Goal: Task Accomplishment & Management: Manage account settings

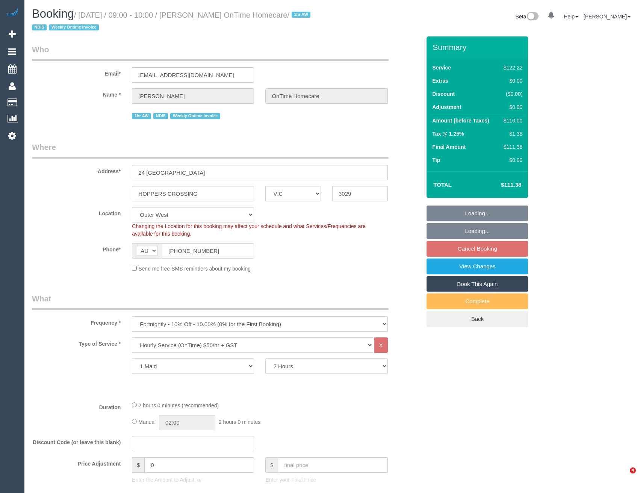
select select "VIC"
select select "number:27"
select select "number:14"
select select "number:19"
select select "number:36"
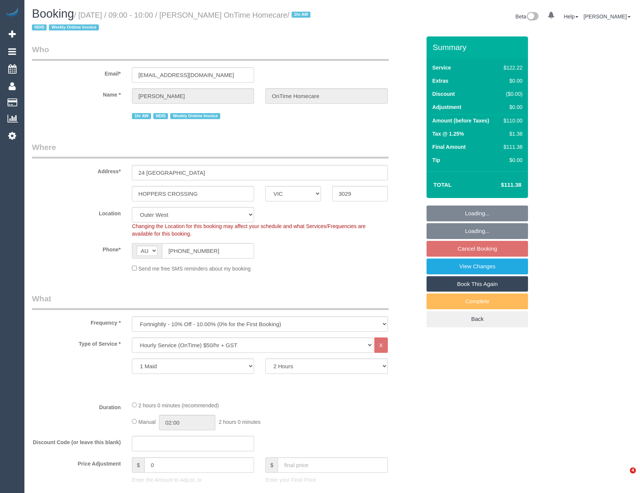
select select "number:35"
select select "object:784"
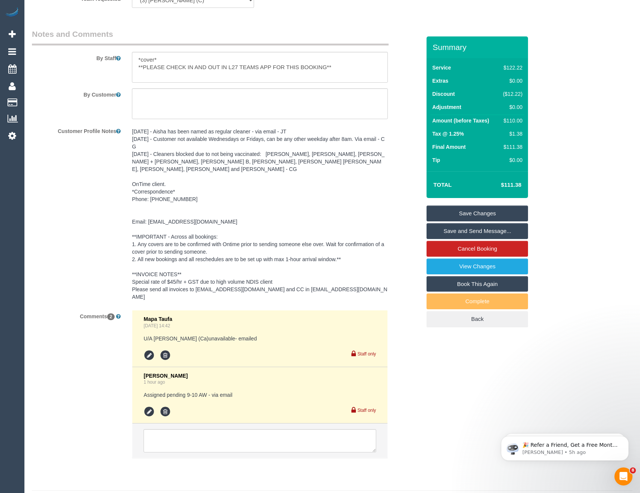
scroll to position [1019, 0]
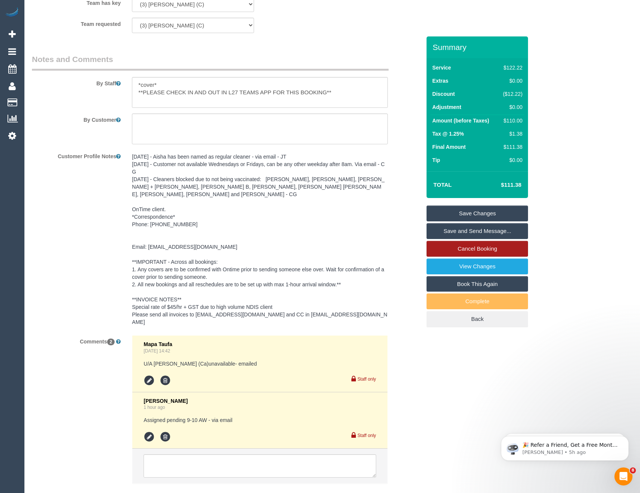
click at [475, 247] on link "Cancel Booking" at bounding box center [476, 249] width 101 height 16
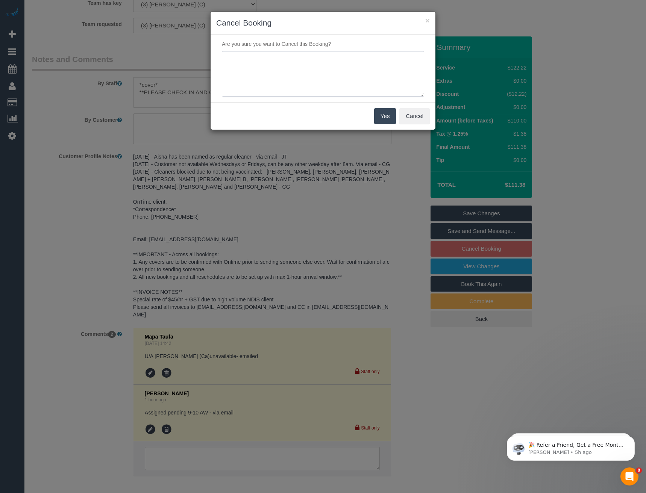
click at [314, 89] on textarea at bounding box center [323, 74] width 202 height 46
type textarea "Wanted to wait for reg- via email - BB"
click at [386, 119] on button "Yes" at bounding box center [385, 116] width 22 height 16
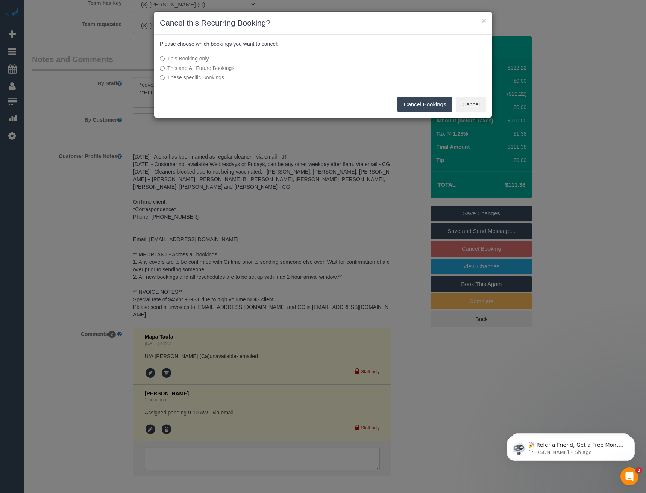
click at [422, 101] on button "Cancel Bookings" at bounding box center [424, 105] width 55 height 16
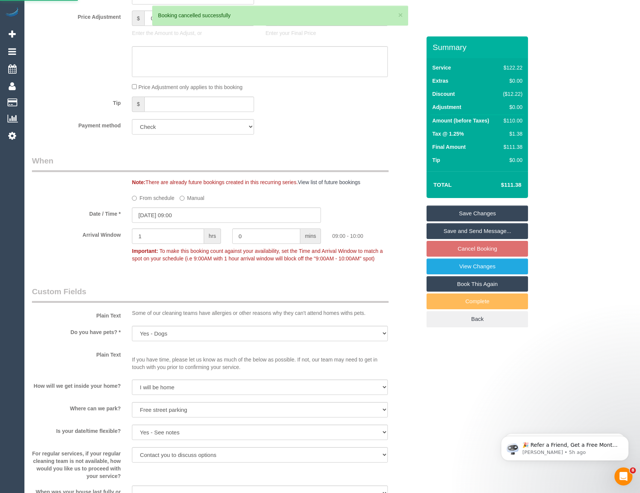
scroll to position [307, 0]
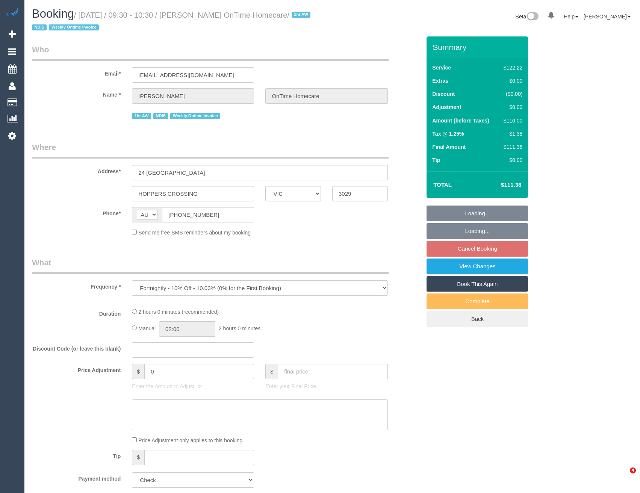
select select "VIC"
select select "number:27"
select select "number:14"
select select "number:19"
select select "number:36"
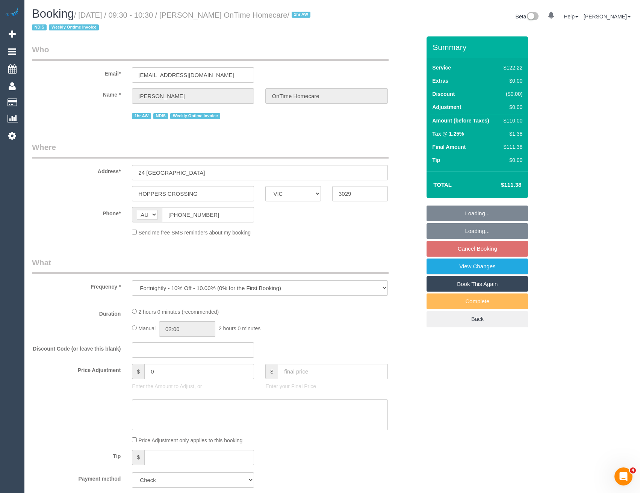
select select "number:35"
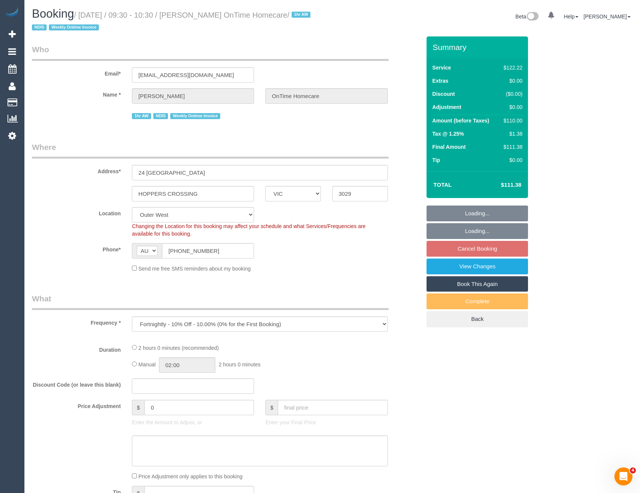
select select "object:697"
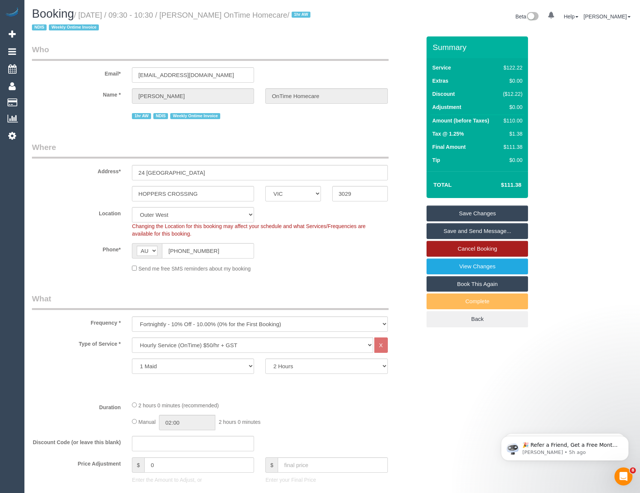
click at [478, 246] on link "Cancel Booking" at bounding box center [476, 249] width 101 height 16
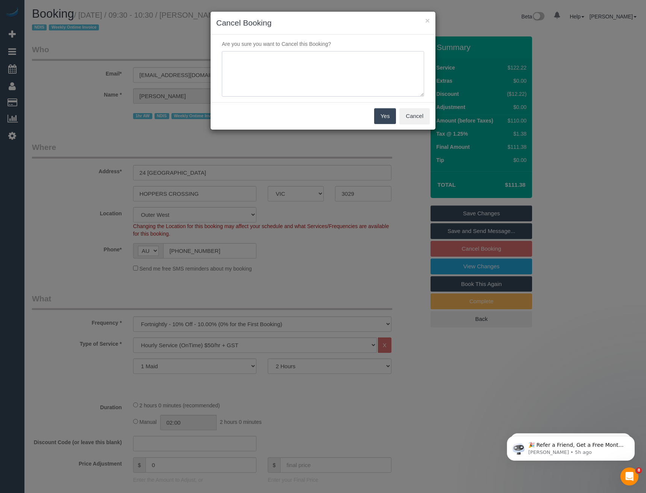
click at [271, 66] on textarea at bounding box center [323, 74] width 202 height 46
type textarea "Wants to wait for reg - via email - BB"
click at [376, 118] on button "Yes" at bounding box center [385, 116] width 22 height 16
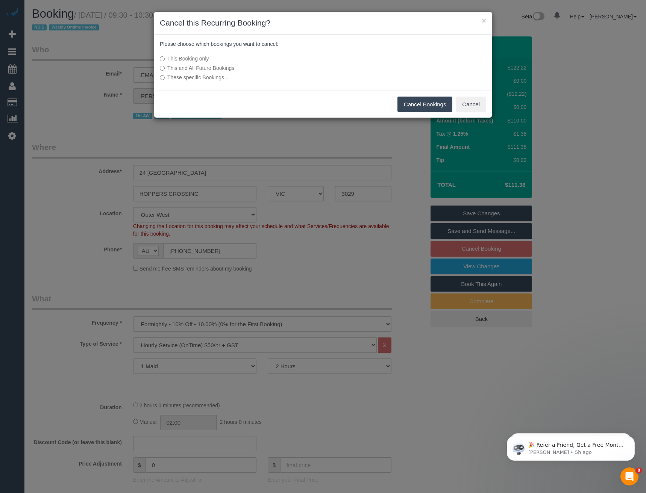
click at [409, 98] on button "Cancel Bookings" at bounding box center [424, 105] width 55 height 16
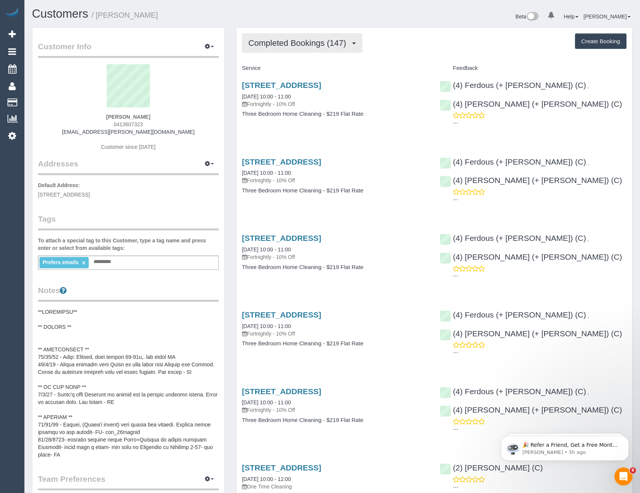
click at [316, 43] on span "Completed Bookings (147)" at bounding box center [298, 42] width 101 height 9
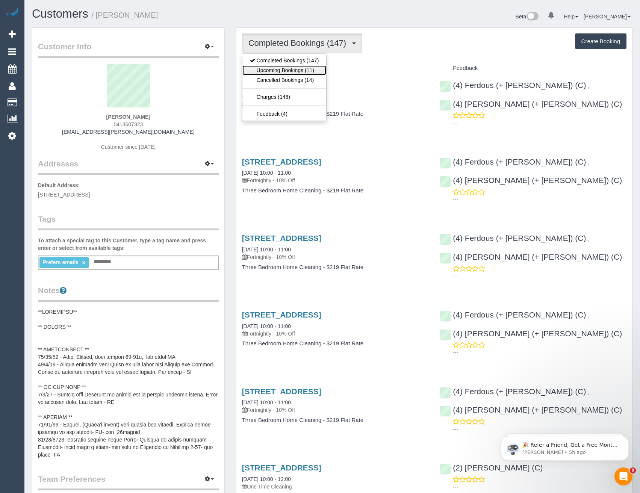
click at [302, 72] on link "Upcoming Bookings (11)" at bounding box center [284, 70] width 84 height 10
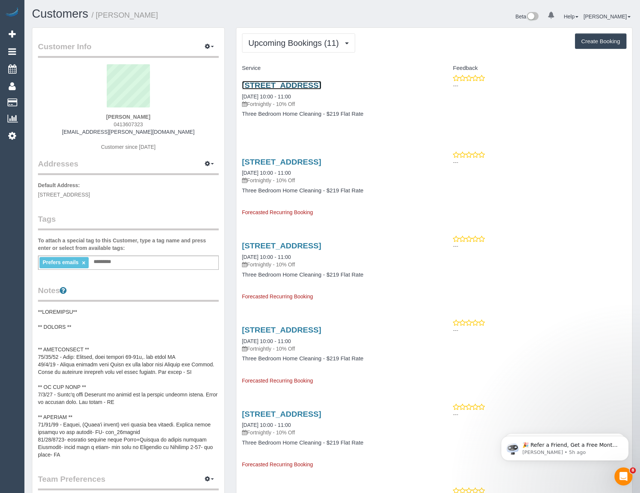
click at [321, 89] on link "19 Edinburgh Circuit, Bundoora, VIC 3083" at bounding box center [281, 85] width 79 height 9
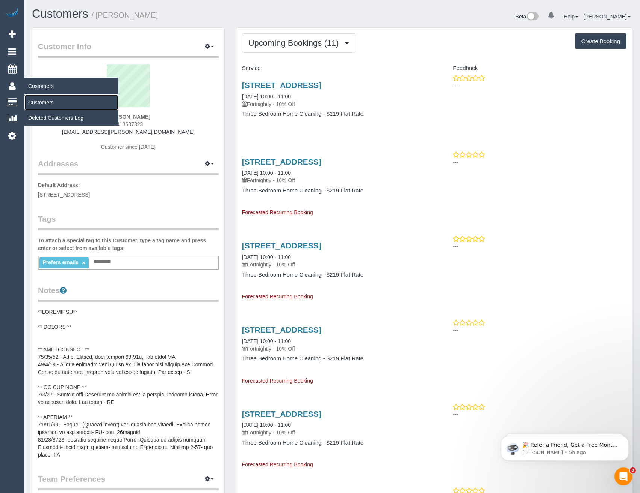
click at [42, 102] on link "Customers" at bounding box center [71, 102] width 94 height 15
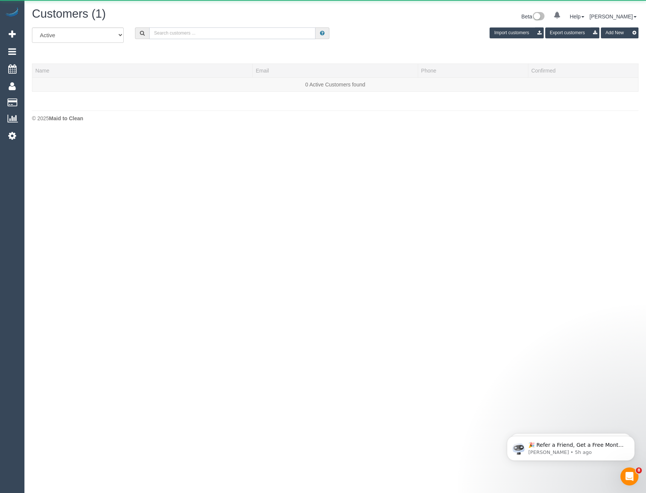
click at [204, 30] on input "text" at bounding box center [232, 33] width 166 height 12
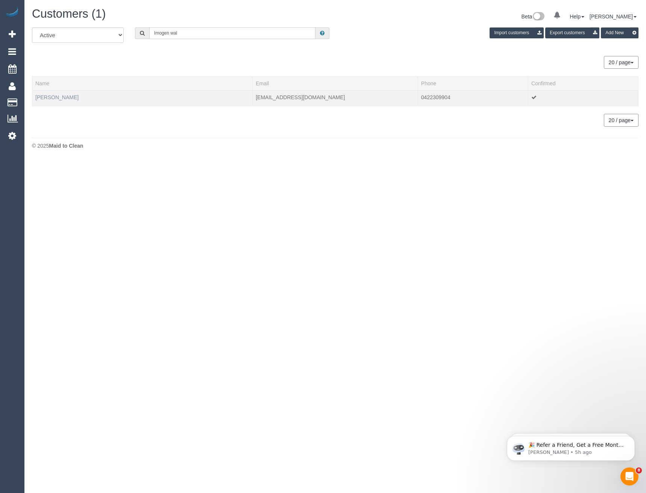
type input "Imogen wal"
click at [68, 98] on link "Imogen Walpole" at bounding box center [56, 97] width 43 height 6
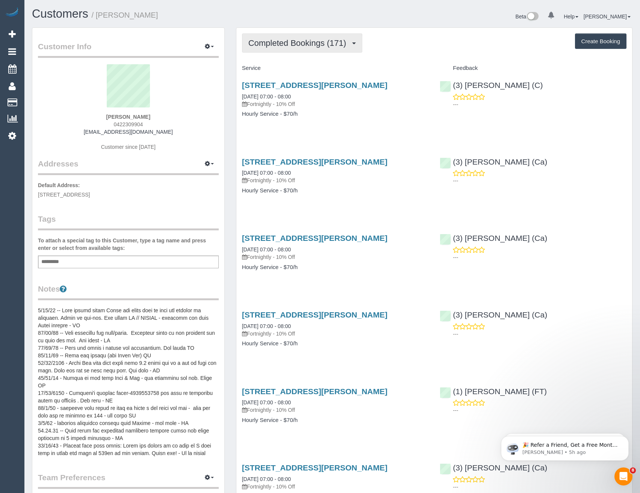
click at [324, 45] on span "Completed Bookings (171)" at bounding box center [298, 42] width 101 height 9
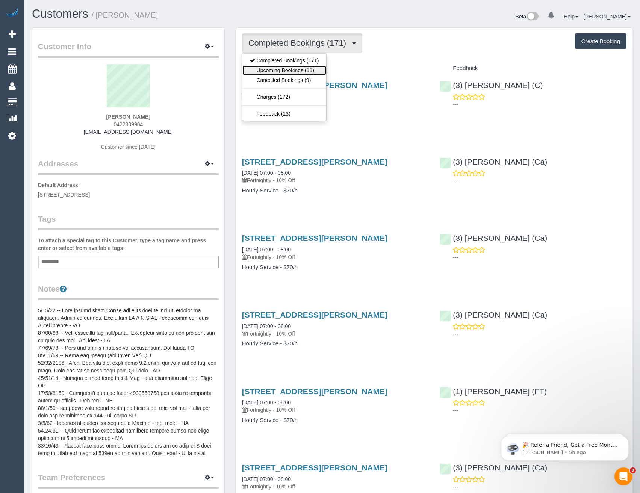
click at [312, 72] on link "Upcoming Bookings (11)" at bounding box center [284, 70] width 84 height 10
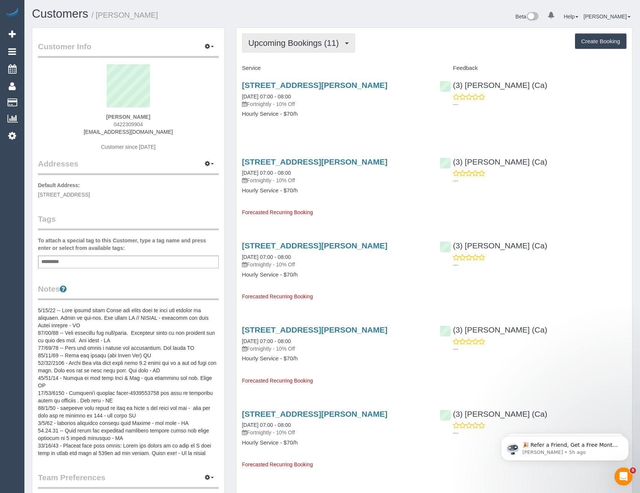
click at [293, 46] on span "Upcoming Bookings (11)" at bounding box center [295, 42] width 94 height 9
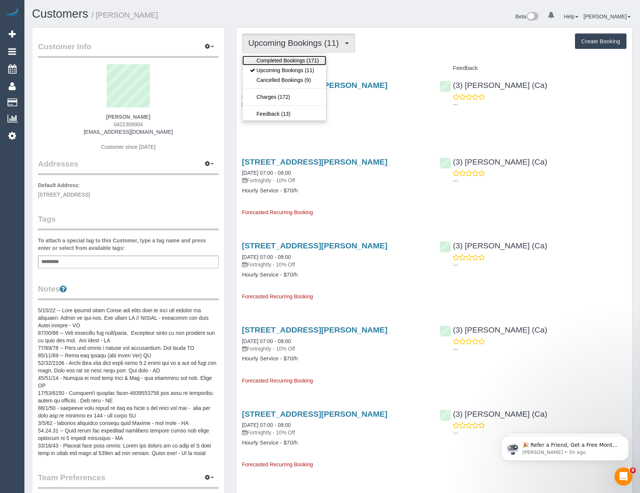
click at [289, 61] on link "Completed Bookings (171)" at bounding box center [284, 61] width 84 height 10
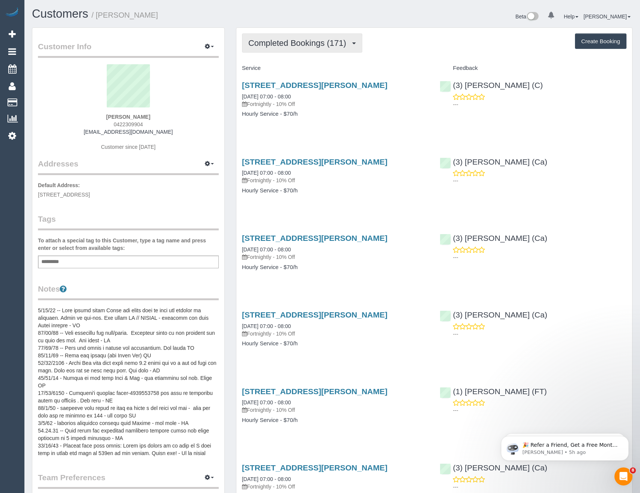
click at [302, 46] on span "Completed Bookings (171)" at bounding box center [298, 42] width 101 height 9
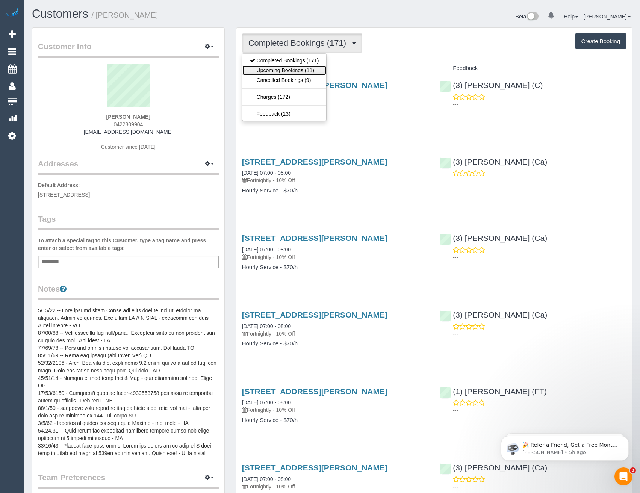
click at [302, 68] on link "Upcoming Bookings (11)" at bounding box center [284, 70] width 84 height 10
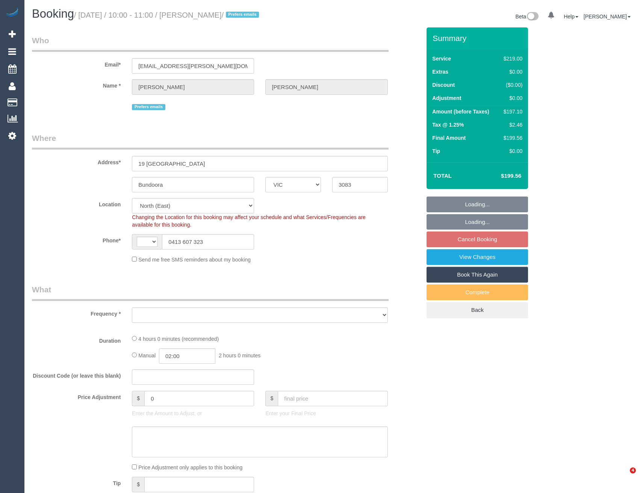
select select "VIC"
select select "string:stripe-pm_1PdQMq2GScqysDRVjxWcU0KU"
select select "string:AU"
select select "object:559"
select select "number:32"
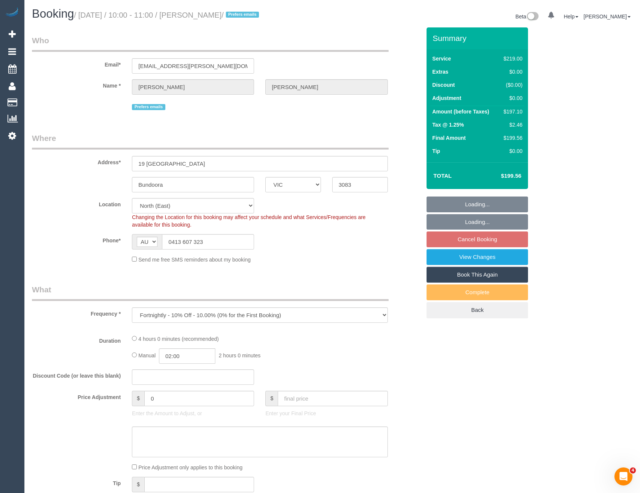
select select "number:35"
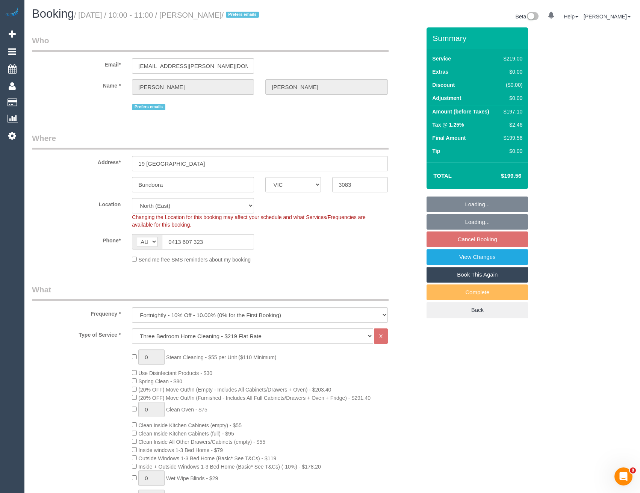
select select "object:1281"
select select "87991"
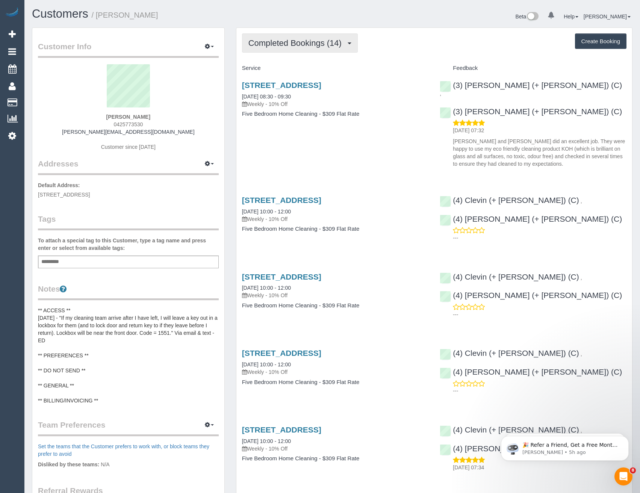
click at [280, 45] on span "Completed Bookings (14)" at bounding box center [296, 42] width 97 height 9
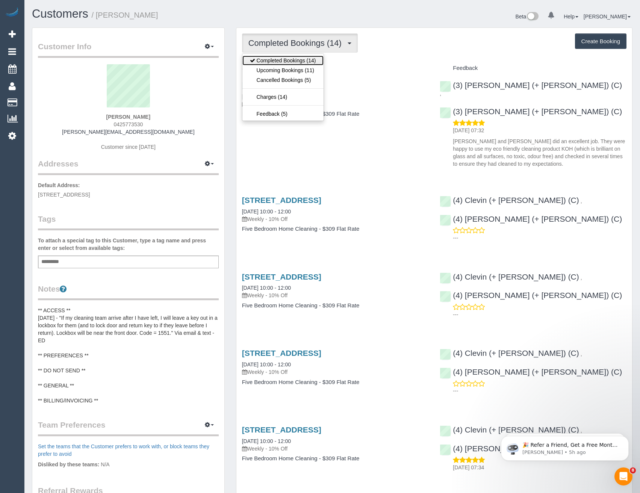
click at [283, 63] on link "Completed Bookings (14)" at bounding box center [282, 61] width 81 height 10
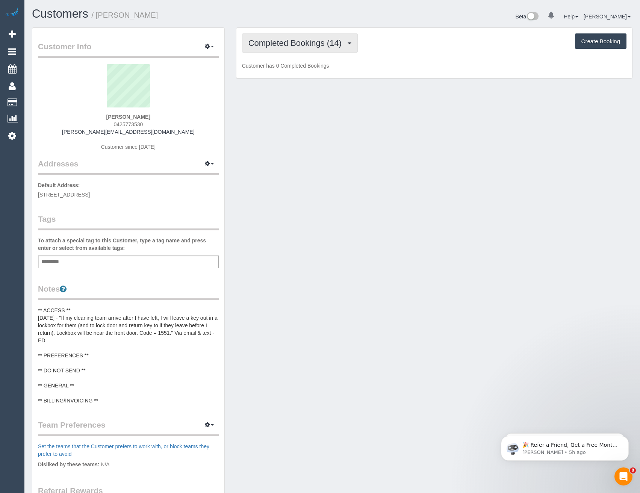
click at [275, 45] on span "Completed Bookings (14)" at bounding box center [296, 42] width 97 height 9
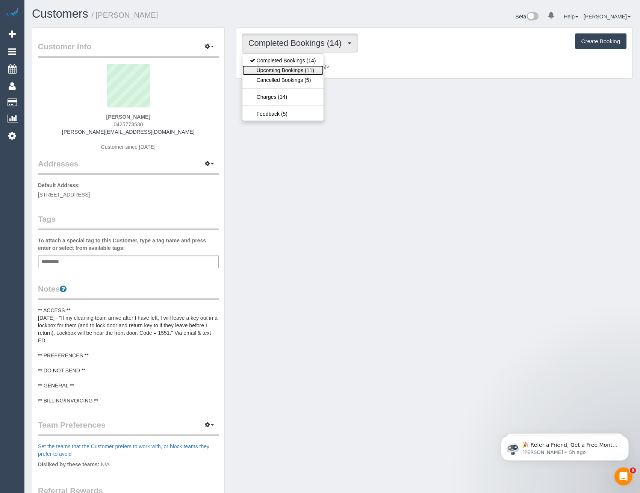
click at [275, 70] on link "Upcoming Bookings (11)" at bounding box center [282, 70] width 81 height 10
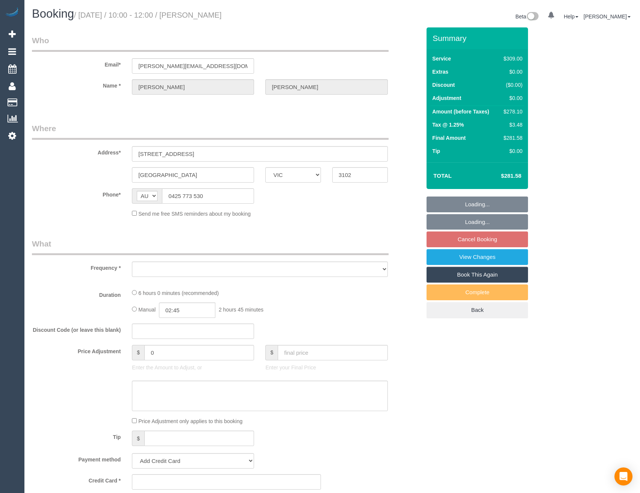
select select "VIC"
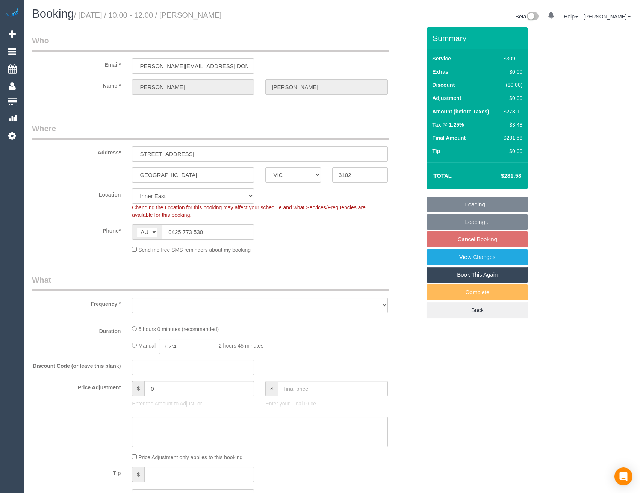
select select "number:28"
select select "number:14"
select select "number:19"
select select "number:22"
select select "number:34"
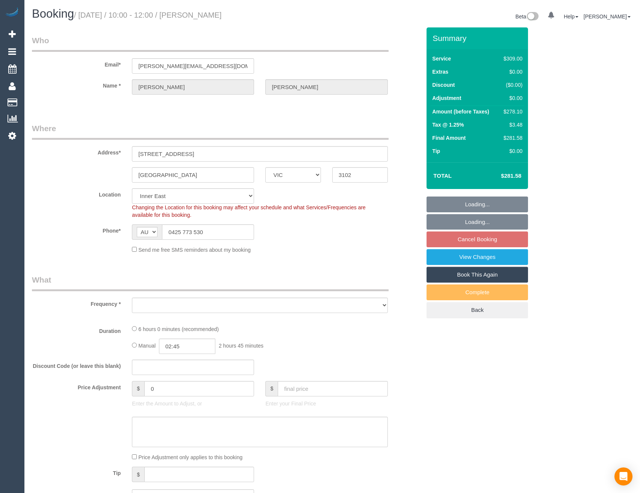
select select "number:12"
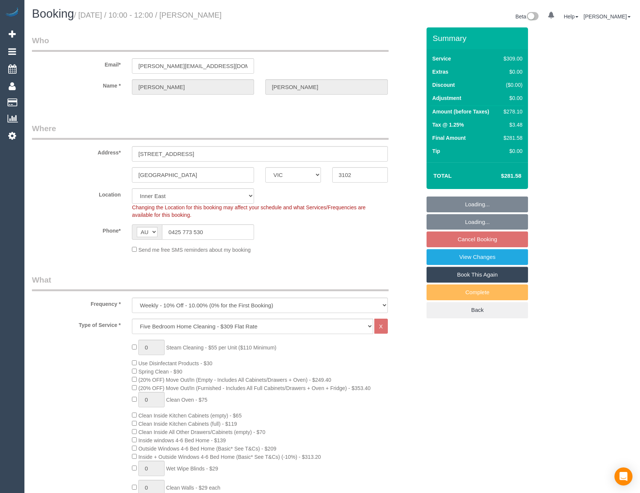
select select "object:1443"
select select "string:stripe-pm_1RTa5x2GScqysDRVX2Np95wZ"
select select "VIC"
select select "object:1419"
select select "number:28"
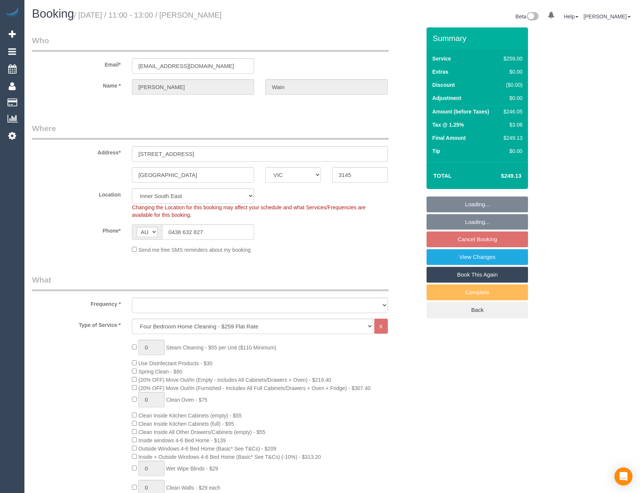
select select "number:14"
select select "number:19"
select select "number:22"
select select "number:34"
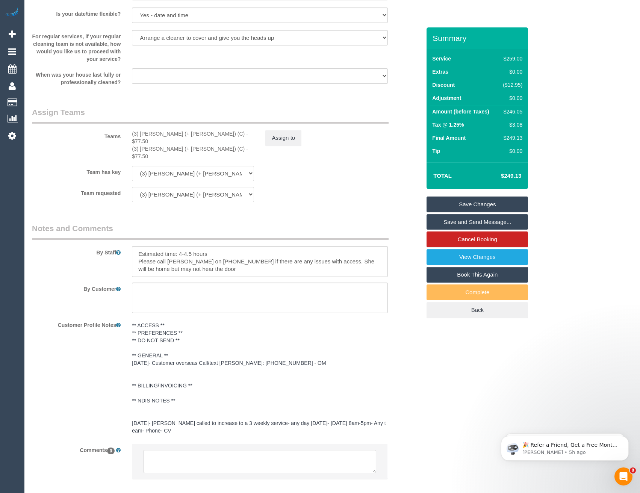
scroll to position [1130, 0]
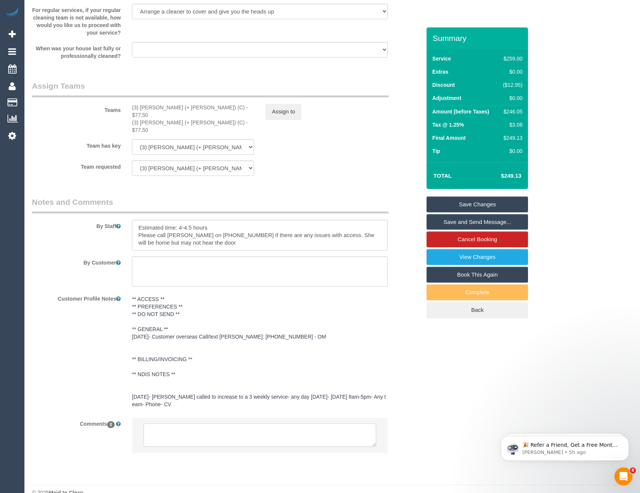
click at [213, 423] on textarea at bounding box center [260, 434] width 232 height 23
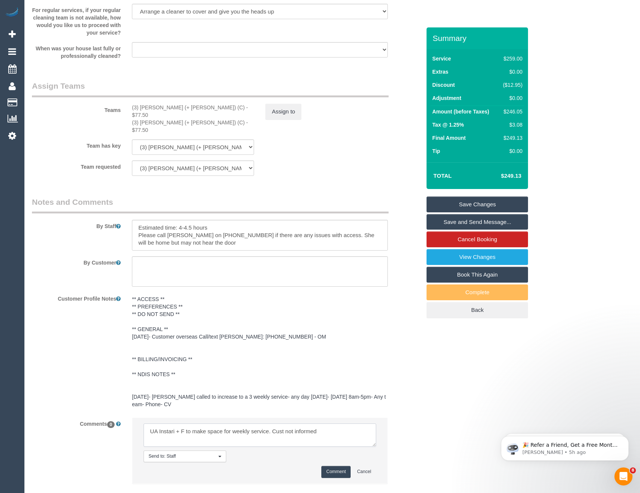
type textarea "UA Instari + F to make space for weekly service. Cust not informed"
click at [339, 466] on button "Comment" at bounding box center [335, 472] width 29 height 12
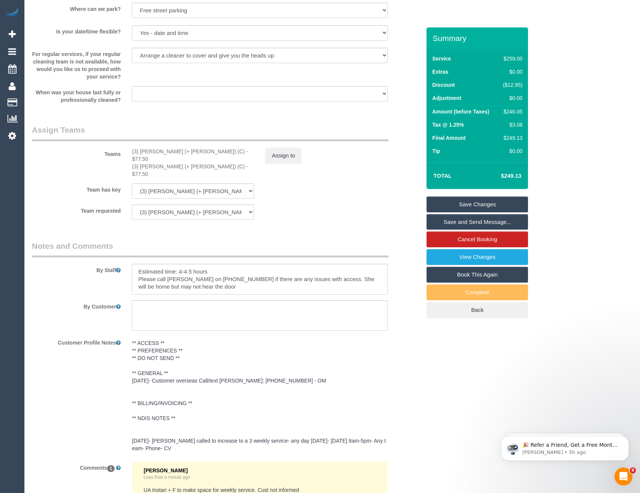
scroll to position [1017, 0]
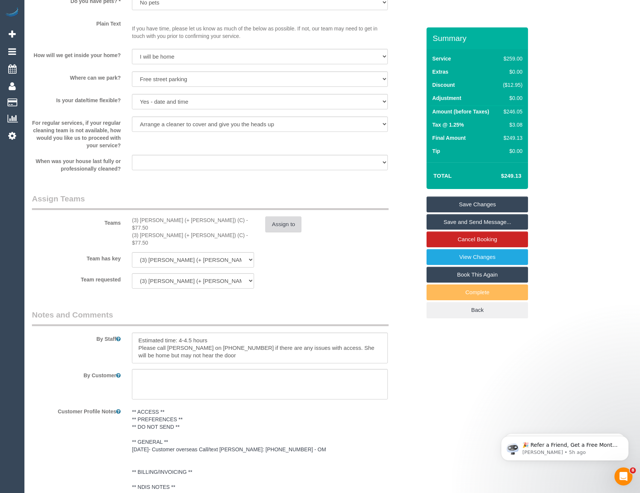
click at [286, 224] on button "Assign to" at bounding box center [283, 224] width 36 height 16
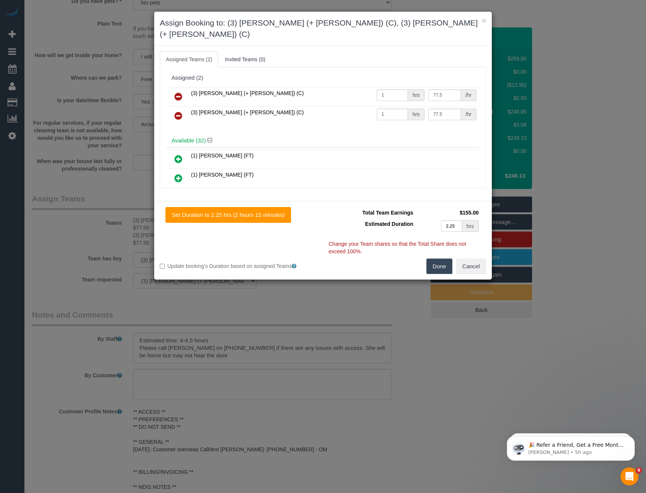
click at [182, 89] on link at bounding box center [178, 96] width 18 height 15
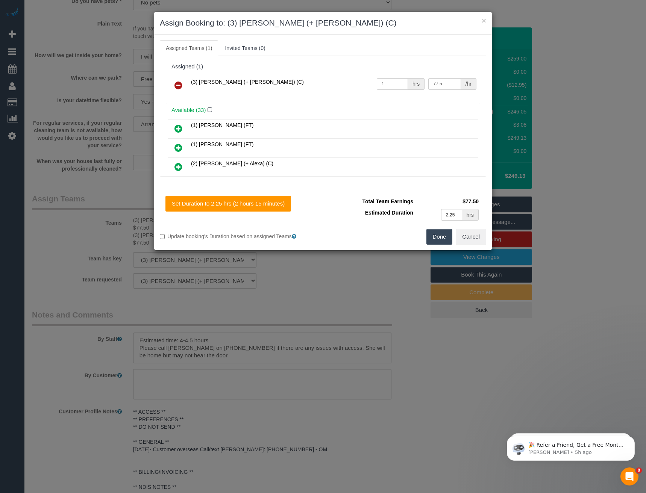
click at [181, 86] on icon at bounding box center [178, 85] width 8 height 9
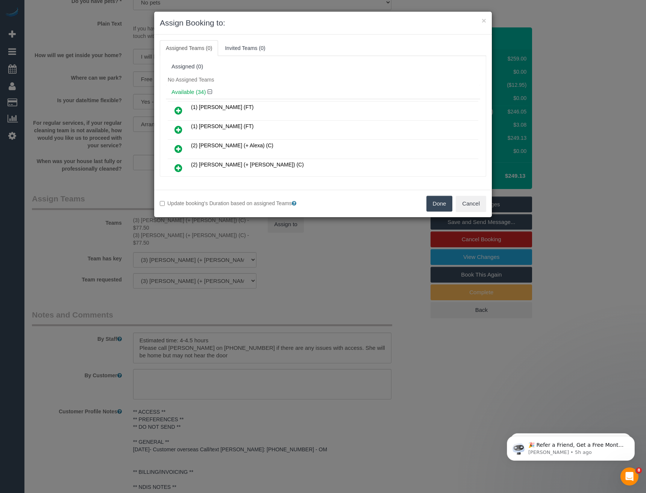
click at [444, 207] on button "Done" at bounding box center [439, 204] width 26 height 16
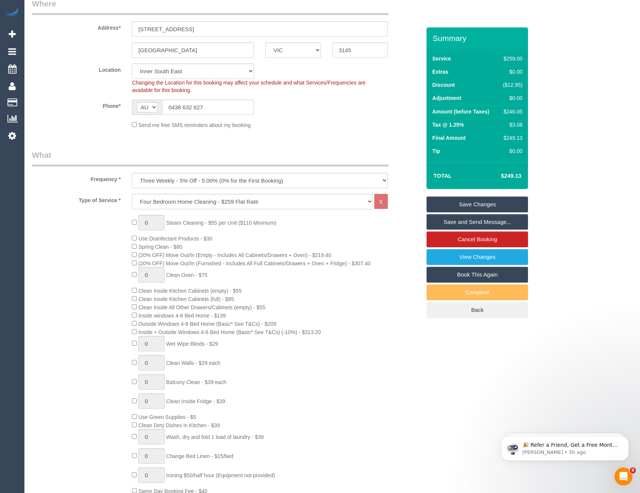
scroll to position [22, 0]
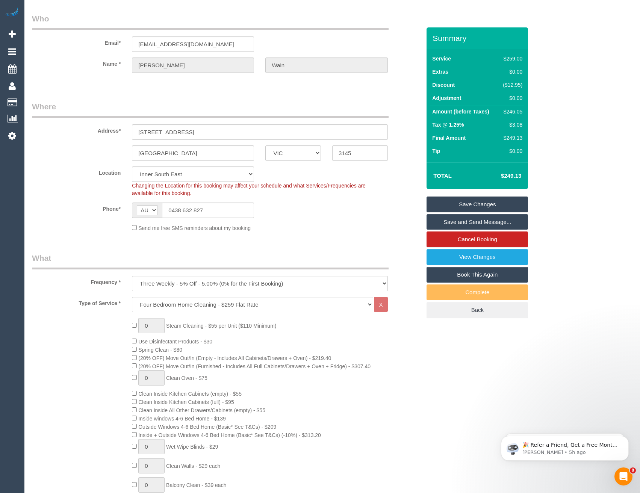
click at [477, 205] on link "Save Changes" at bounding box center [476, 205] width 101 height 16
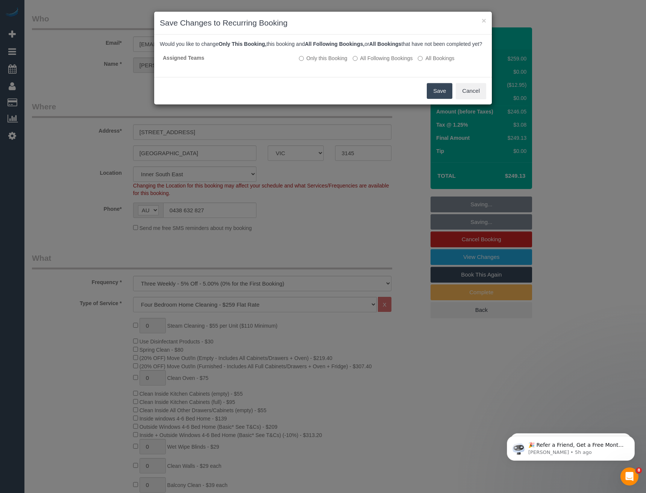
click at [436, 97] on button "Save" at bounding box center [439, 91] width 26 height 16
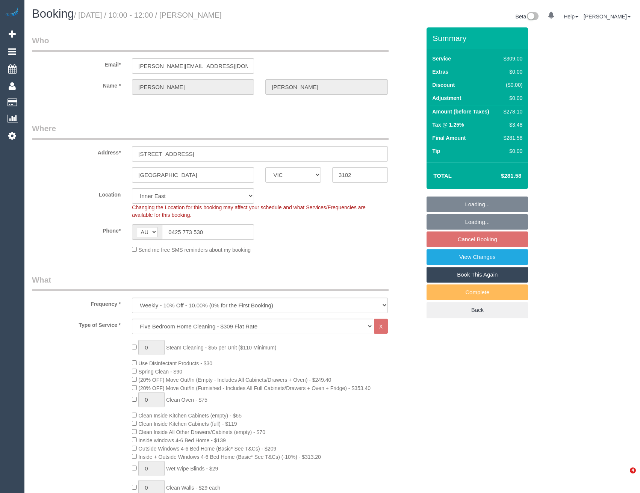
select select "VIC"
select select "number:28"
select select "number:14"
select select "number:19"
select select "number:22"
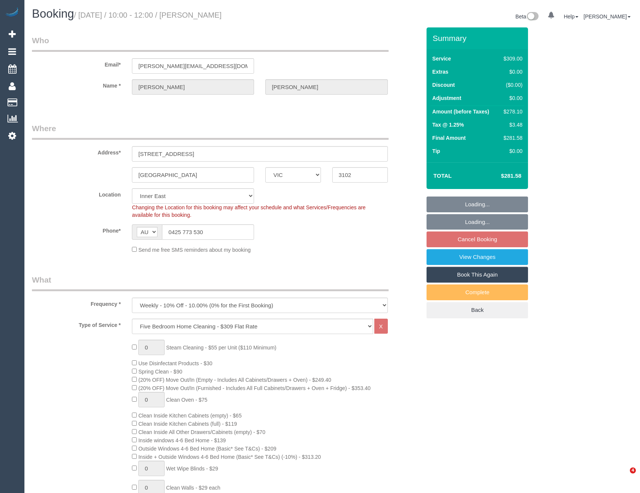
select select "number:34"
select select "number:12"
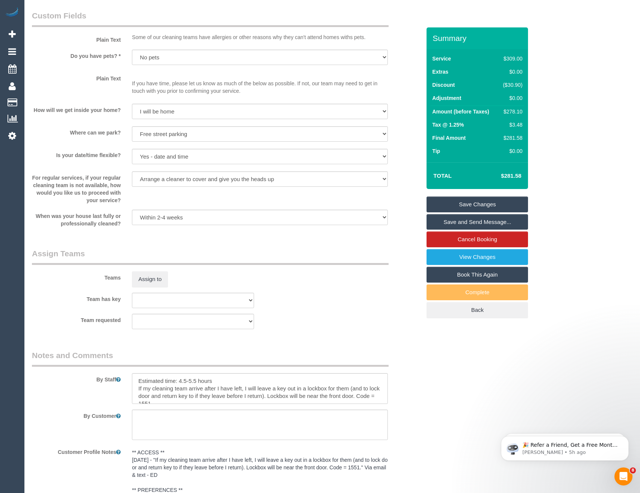
scroll to position [1052, 0]
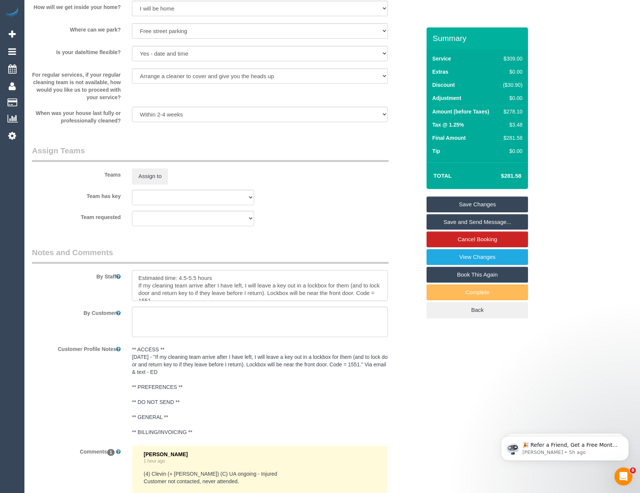
drag, startPoint x: 189, startPoint y: 277, endPoint x: 180, endPoint y: 277, distance: 9.4
click at [180, 277] on textarea at bounding box center [260, 285] width 256 height 31
click at [210, 284] on textarea at bounding box center [260, 285] width 256 height 31
type textarea "Estimated time: 4-5 hours If my cleaning team arrive after I have left, I will …"
click at [206, 316] on textarea at bounding box center [260, 322] width 256 height 31
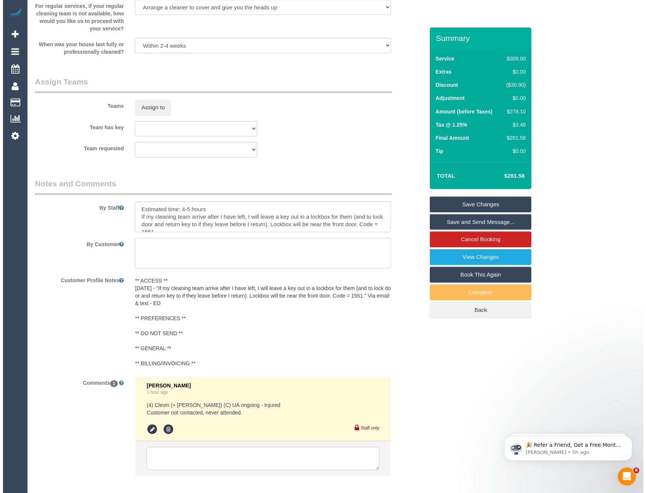
scroll to position [895, 0]
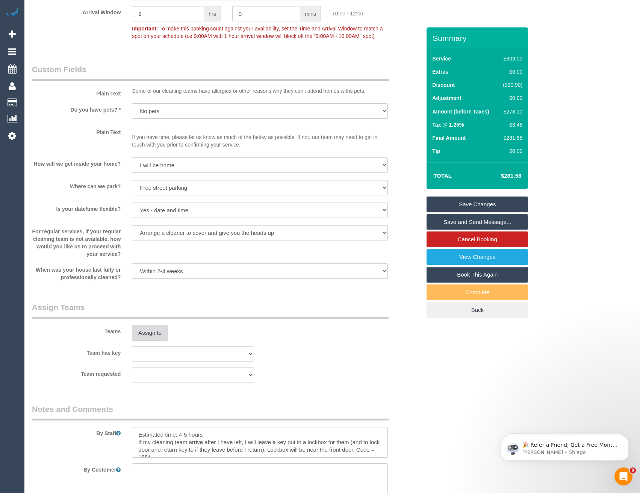
click at [147, 330] on button "Assign to" at bounding box center [150, 333] width 36 height 16
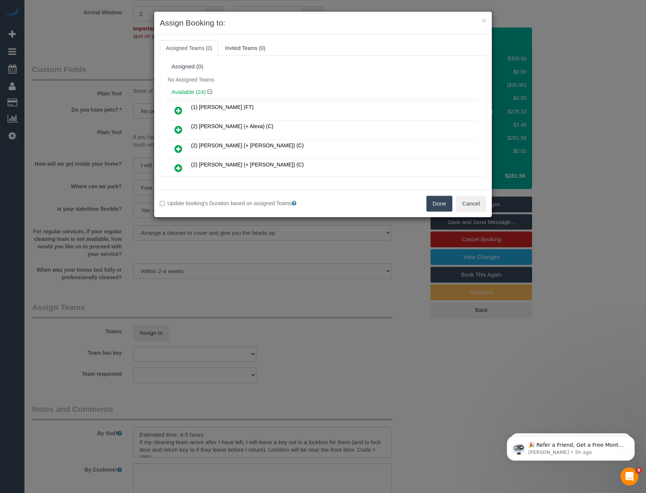
scroll to position [280, 0]
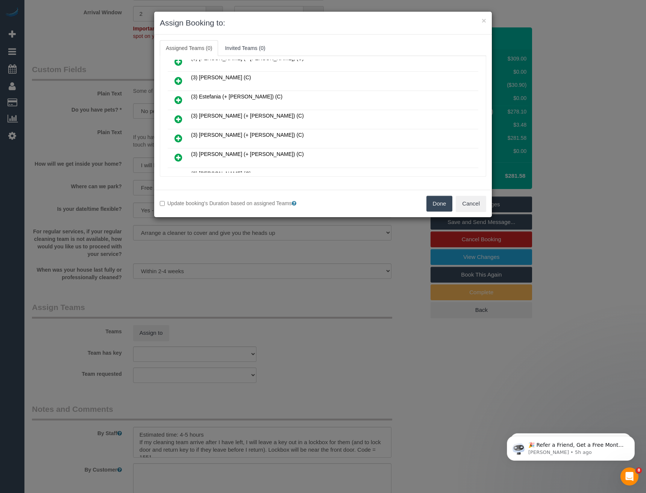
click at [179, 136] on icon at bounding box center [178, 138] width 8 height 9
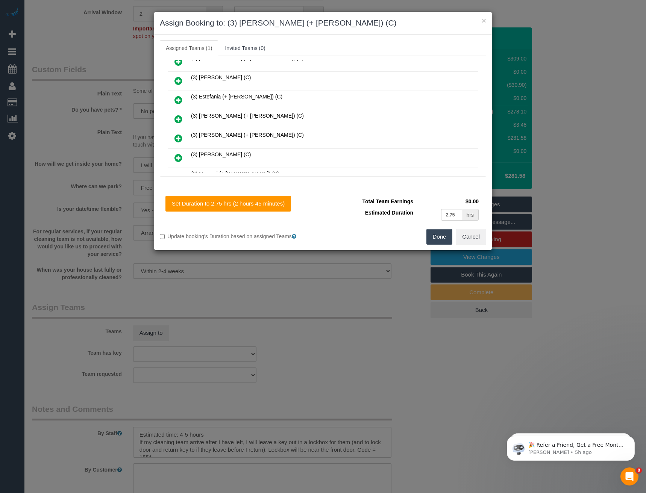
click at [180, 122] on icon at bounding box center [178, 119] width 8 height 9
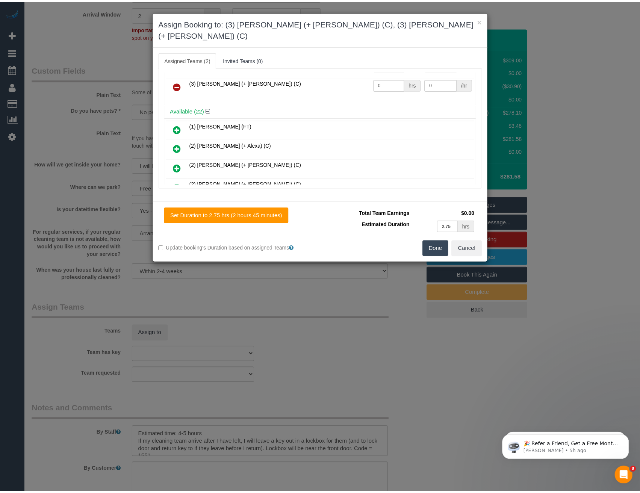
scroll to position [0, 0]
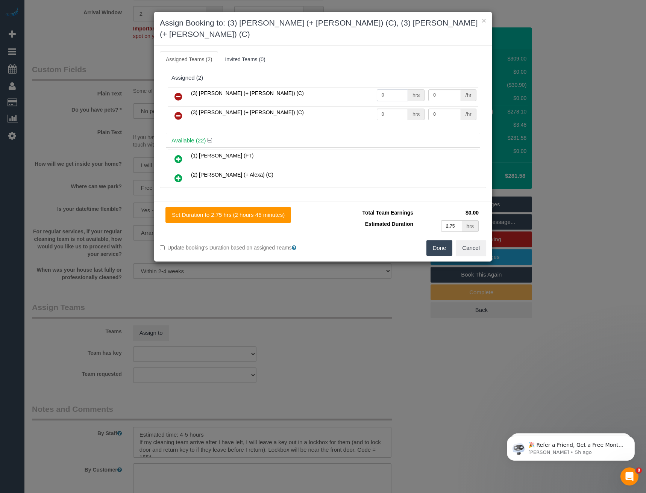
drag, startPoint x: 391, startPoint y: 86, endPoint x: 289, endPoint y: 82, distance: 101.9
click at [292, 87] on tr "(3) Farhan (+ Intisar) (C) 0 hrs 0 /hr" at bounding box center [323, 96] width 310 height 19
type input "1"
type input "87.5"
drag, startPoint x: 391, startPoint y: 103, endPoint x: 348, endPoint y: 105, distance: 42.9
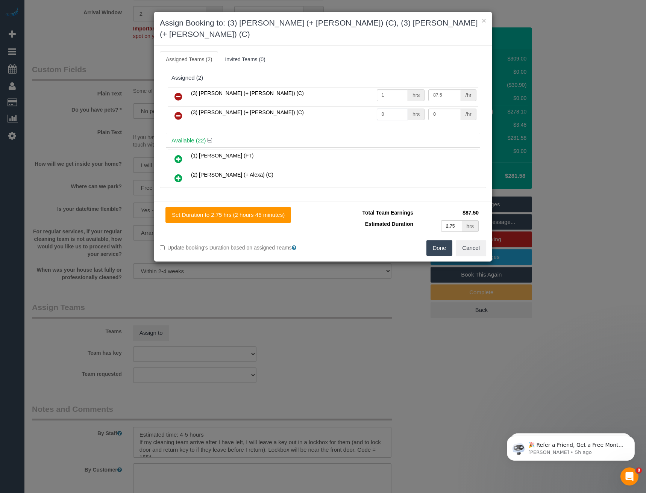
click at [348, 106] on tr "(3) Intisar (+ Farhan) (C) 0 hrs 0 /hr" at bounding box center [323, 115] width 310 height 19
type input "1"
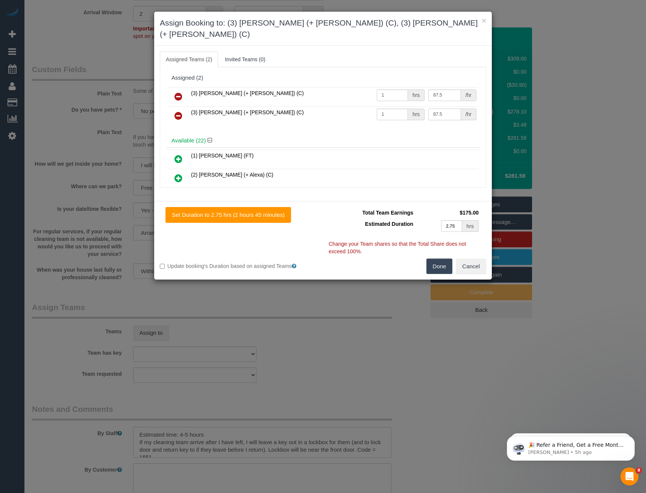
type input "87.5"
click at [431, 259] on button "Done" at bounding box center [439, 267] width 26 height 16
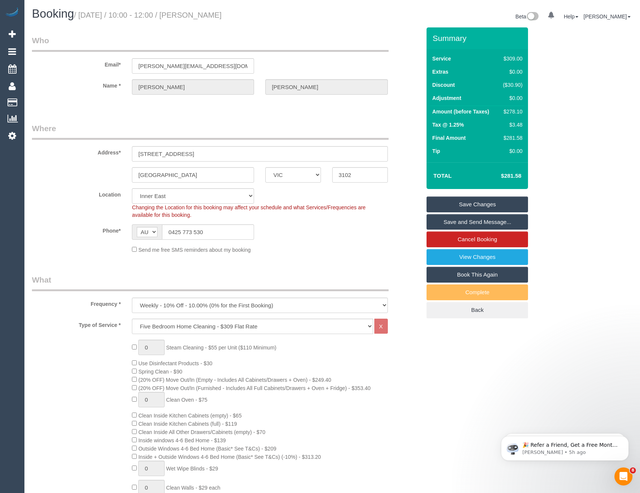
click at [468, 222] on link "Save and Send Message..." at bounding box center [476, 222] width 101 height 16
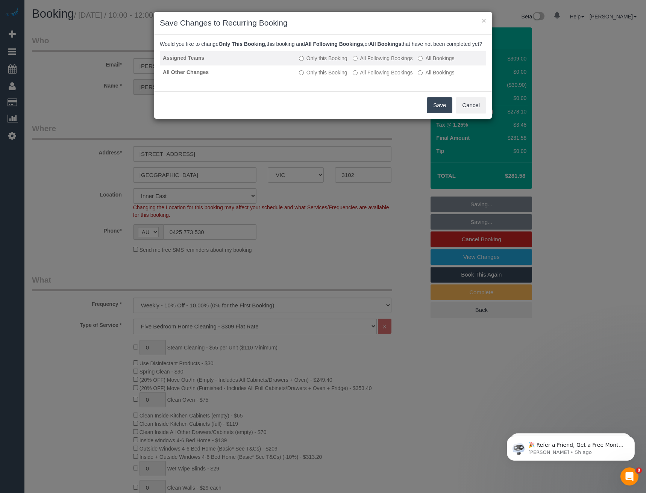
click at [359, 62] on label "All Following Bookings" at bounding box center [382, 58] width 60 height 8
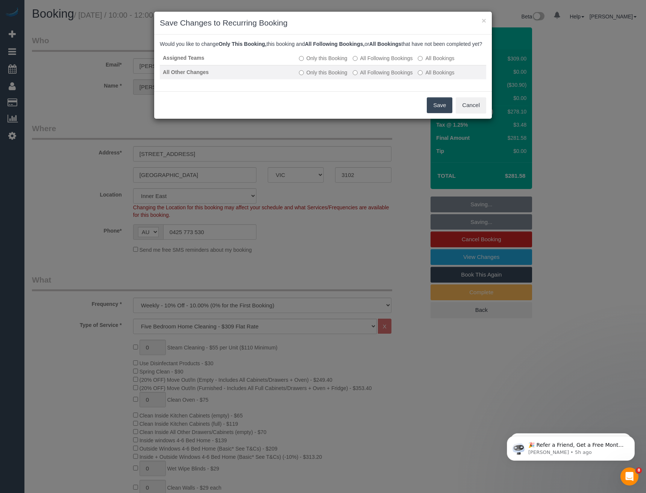
click at [360, 76] on label "All Following Bookings" at bounding box center [382, 73] width 60 height 8
click at [434, 113] on button "Save" at bounding box center [439, 105] width 26 height 16
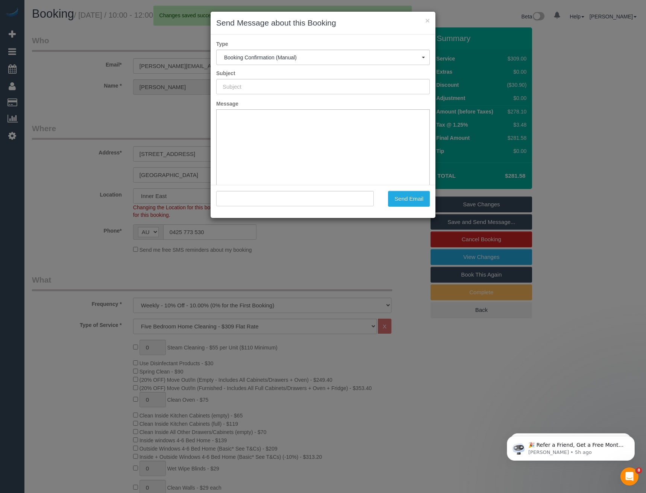
type input "Booking Confirmed"
type input ""Ilona Wilson" <ilona@pack-tainers.com.au>"
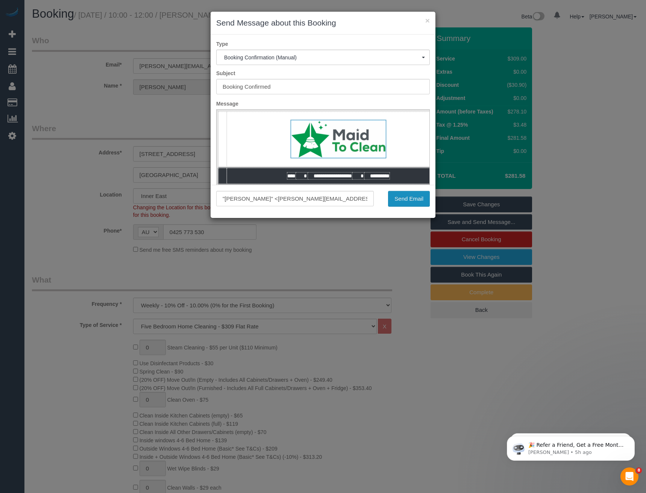
click at [395, 201] on button "Send Email" at bounding box center [409, 199] width 42 height 16
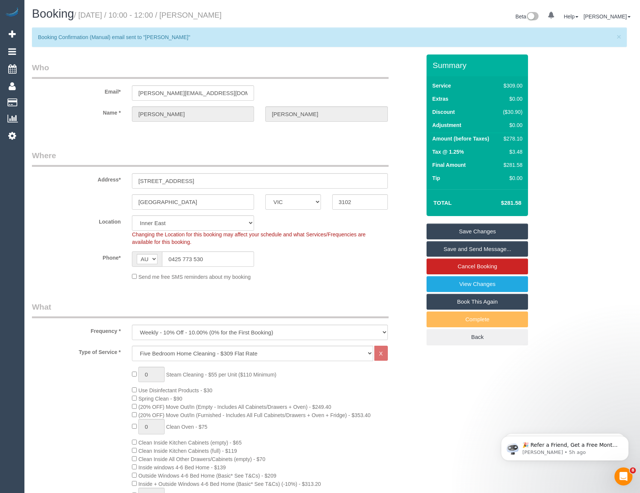
click at [476, 247] on link "Save and Send Message..." at bounding box center [476, 249] width 101 height 16
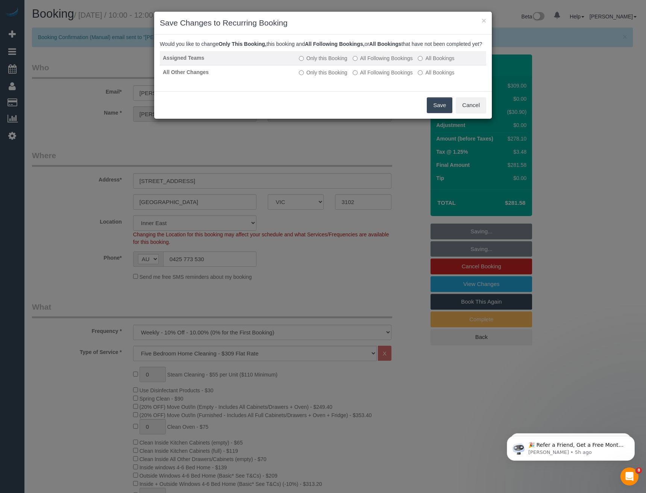
click at [380, 62] on label "All Following Bookings" at bounding box center [382, 58] width 60 height 8
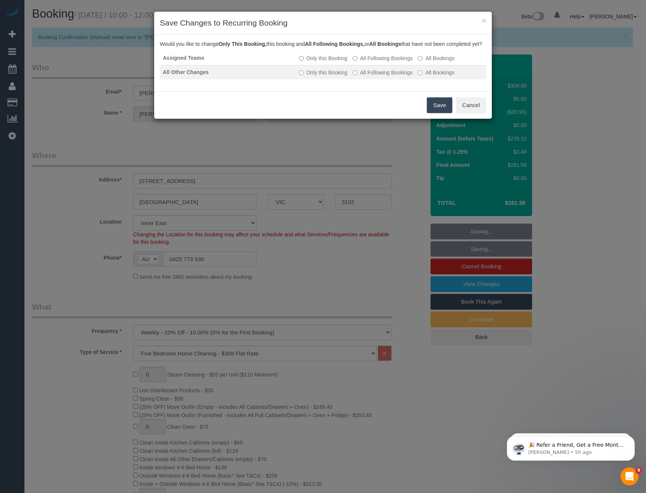
click at [377, 76] on label "All Following Bookings" at bounding box center [382, 73] width 60 height 8
click at [436, 113] on button "Save" at bounding box center [439, 105] width 26 height 16
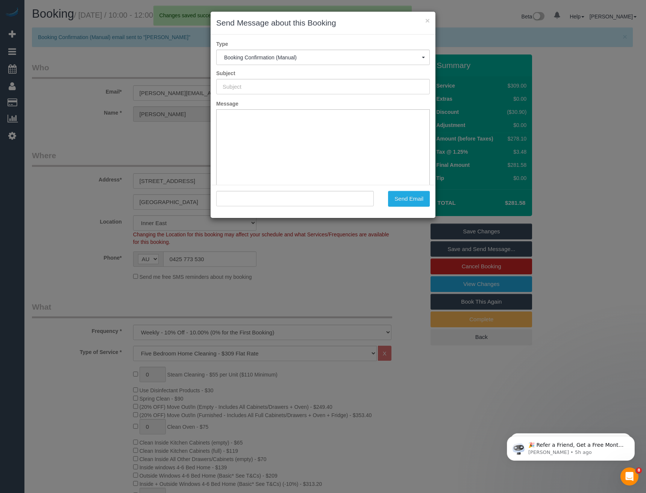
type input "Booking Confirmed"
type input ""Ilona Wilson" <ilona@pack-tainers.com.au>"
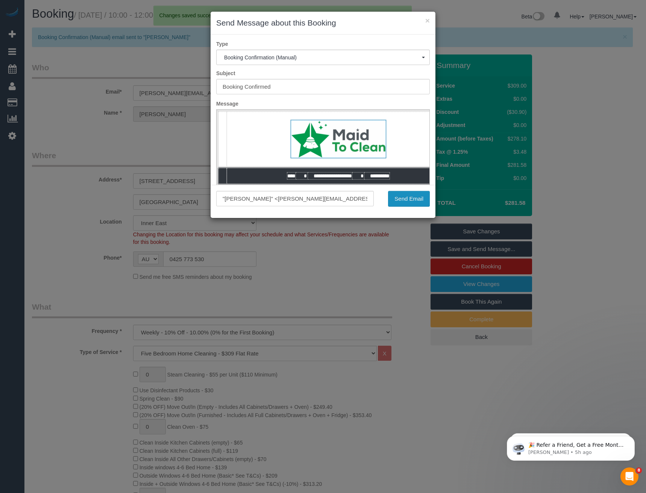
click at [415, 197] on button "Send Email" at bounding box center [409, 199] width 42 height 16
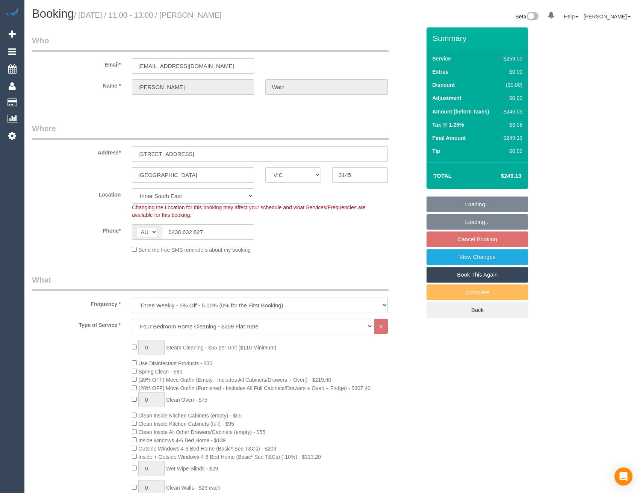
select select "VIC"
select select "number:28"
select select "number:14"
select select "number:19"
select select "number:22"
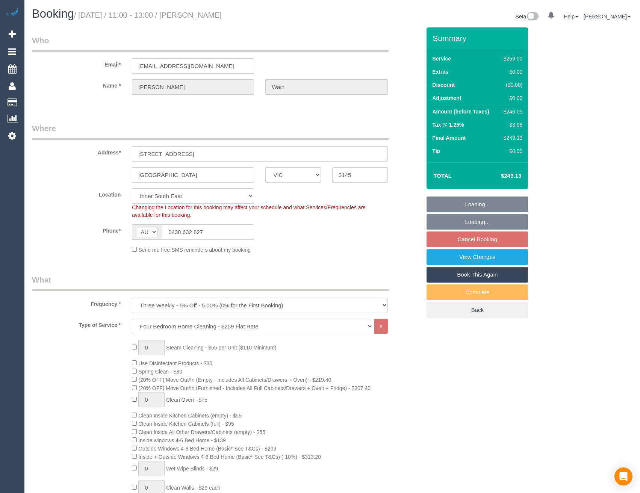
select select "number:34"
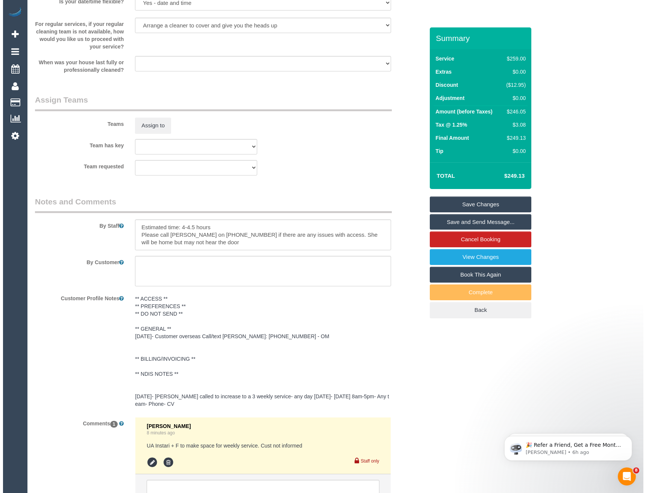
scroll to position [1111, 0]
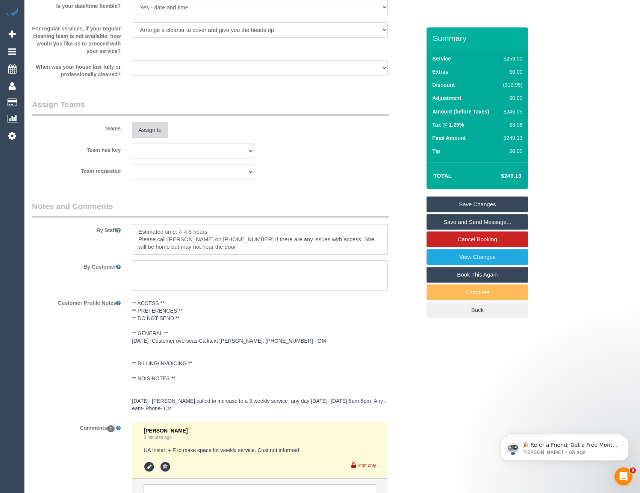
click at [150, 134] on button "Assign to" at bounding box center [150, 130] width 36 height 16
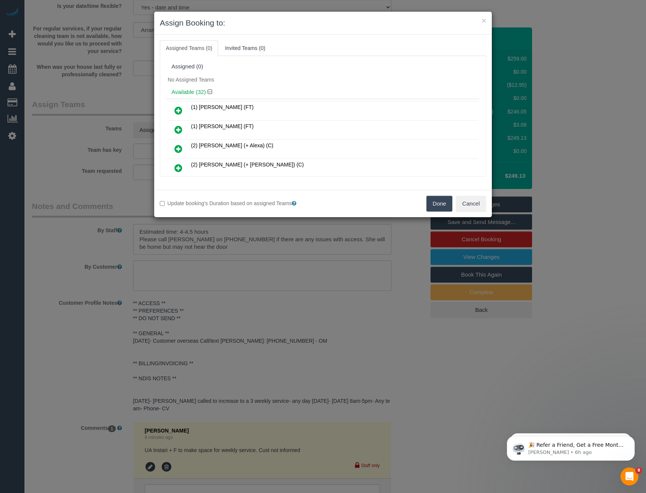
scroll to position [491, 0]
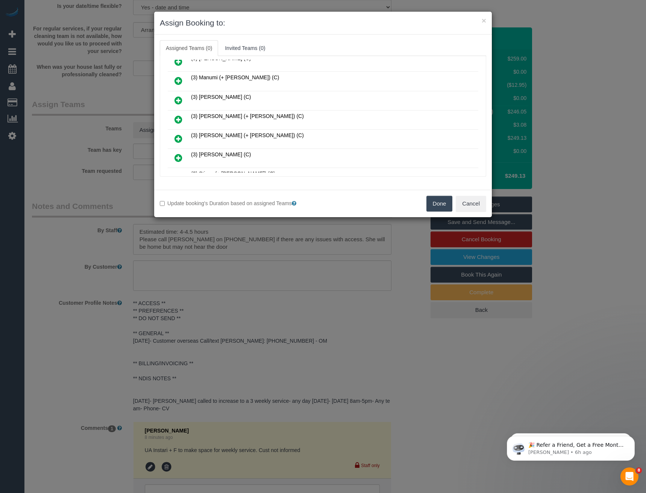
click at [180, 140] on icon at bounding box center [178, 138] width 8 height 9
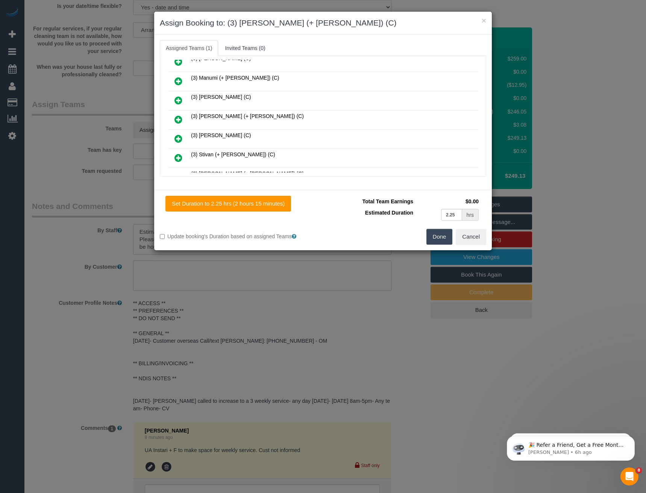
click at [179, 121] on icon at bounding box center [178, 119] width 8 height 9
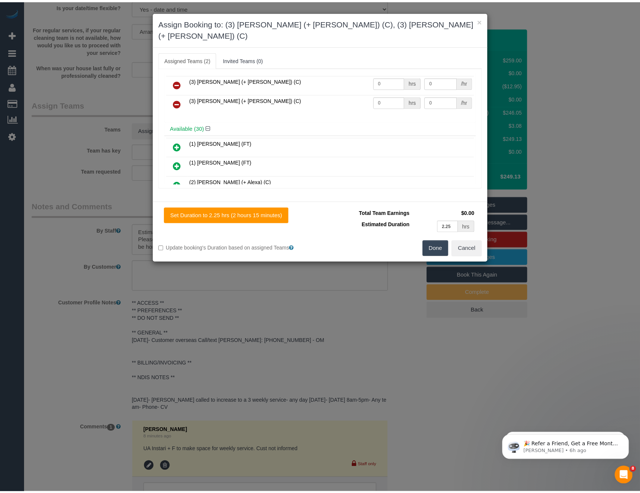
scroll to position [0, 0]
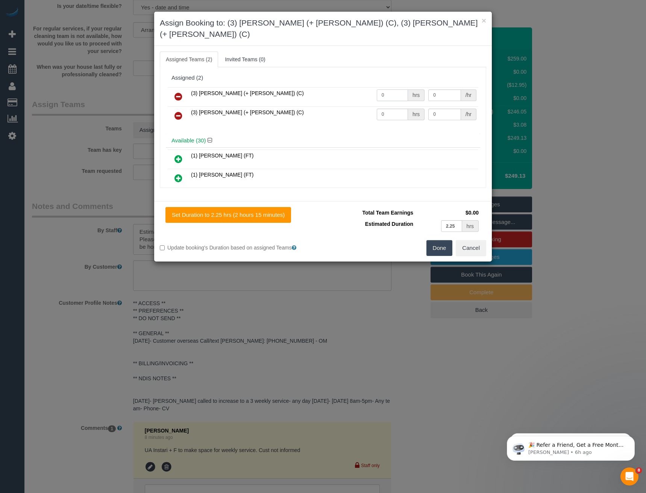
drag, startPoint x: 374, startPoint y: 85, endPoint x: 343, endPoint y: 88, distance: 30.5
click at [344, 89] on tr "(3) [PERSON_NAME] (+ [PERSON_NAME]) (C) 0 hrs 0 /hr" at bounding box center [323, 96] width 310 height 19
type input "1"
type input "77.5"
drag, startPoint x: 391, startPoint y: 101, endPoint x: 352, endPoint y: 106, distance: 38.6
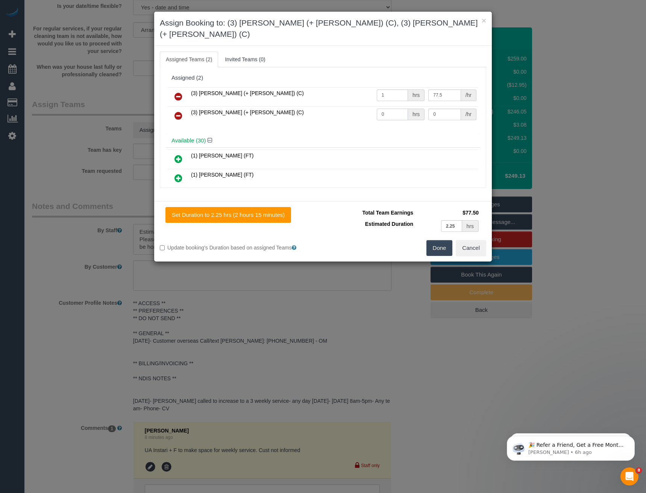
click at [354, 106] on tr "(3) [PERSON_NAME] (+ [PERSON_NAME]) (C) 0 hrs 0 /hr" at bounding box center [323, 115] width 310 height 19
type input "1"
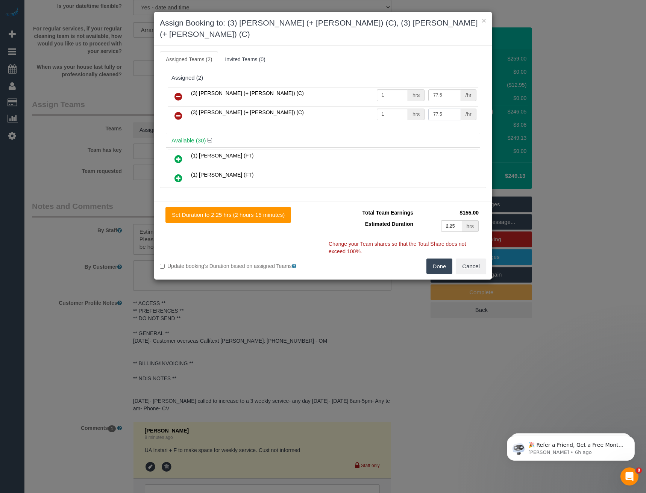
type input "77.5"
click at [447, 260] on button "Done" at bounding box center [439, 267] width 26 height 16
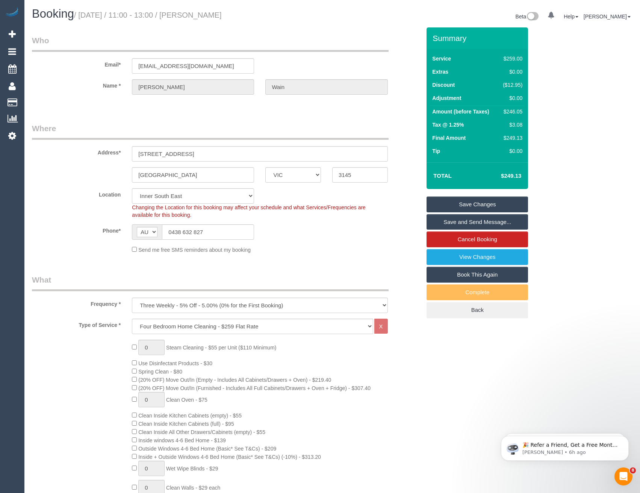
click at [441, 204] on link "Save Changes" at bounding box center [476, 205] width 101 height 16
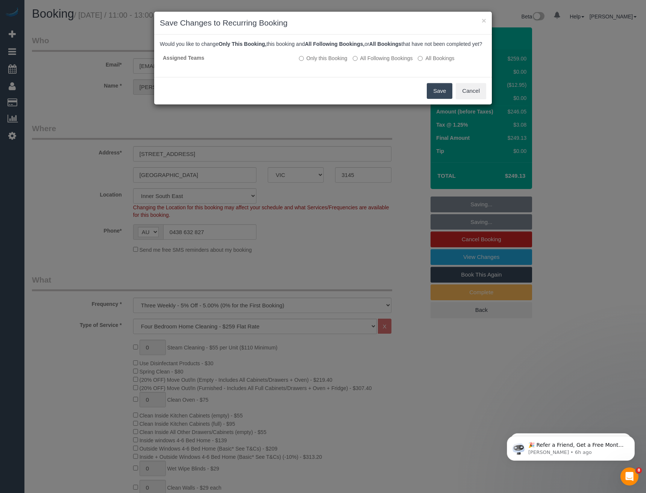
drag, startPoint x: 441, startPoint y: 98, endPoint x: 410, endPoint y: 89, distance: 32.9
click at [441, 98] on button "Save" at bounding box center [439, 91] width 26 height 16
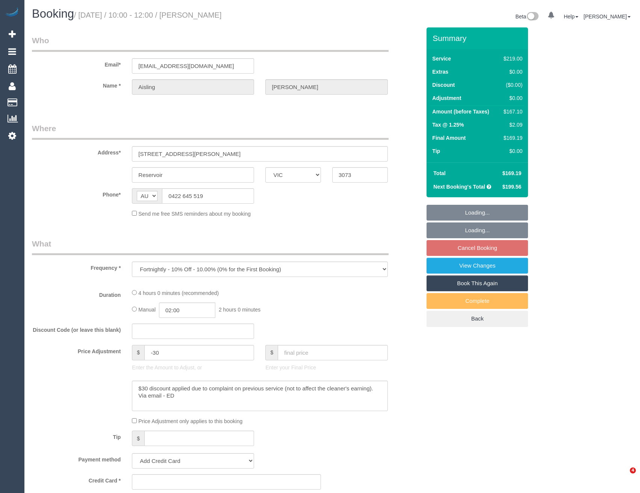
select select "VIC"
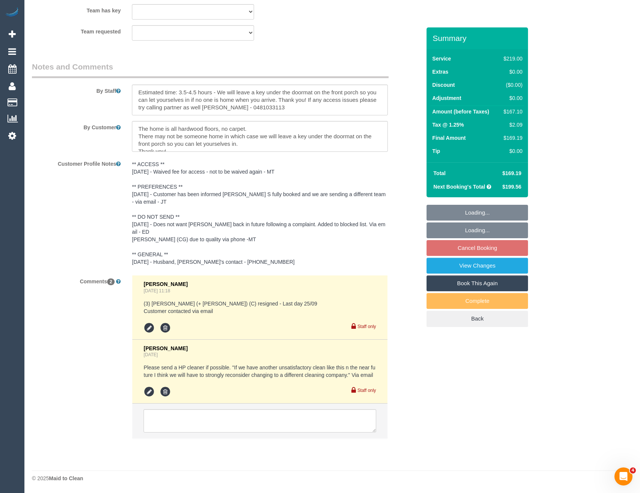
select select "string:stripe-pm_1QulLk2GScqysDRV3VprvzWs"
select select "number:28"
select select "number:14"
select select "number:18"
select select "number:24"
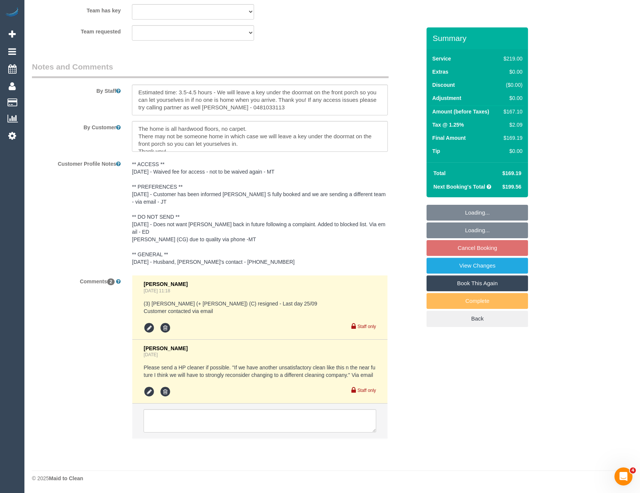
select select "number:34"
select select "number:11"
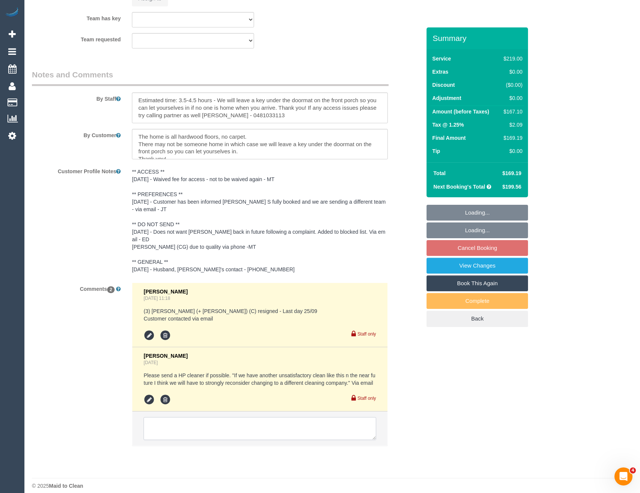
click at [218, 427] on textarea at bounding box center [260, 428] width 232 height 23
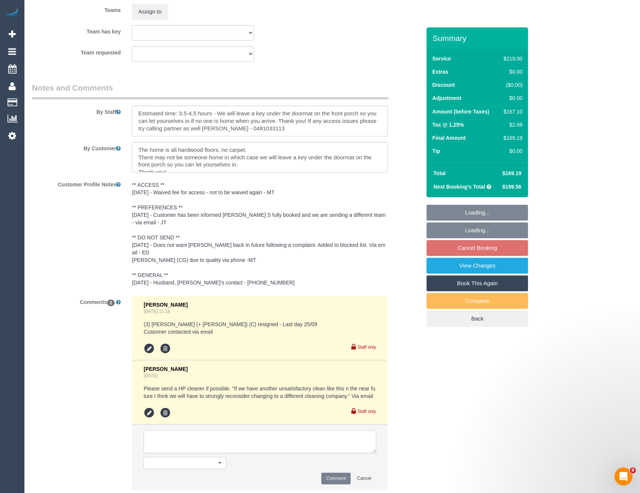
select select "object:1394"
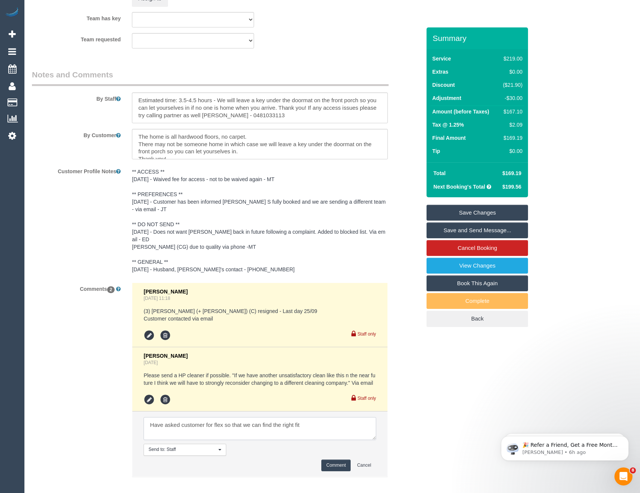
paste textarea "cnv_1fkis3x4"
type textarea "Have asked customer for flex so that we can find the right fit cnv_1fkis3x4"
click at [329, 461] on button "Comment" at bounding box center [335, 466] width 29 height 12
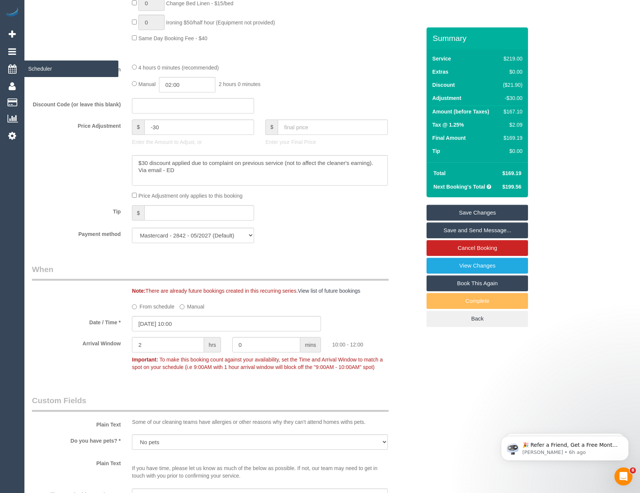
scroll to position [567, 0]
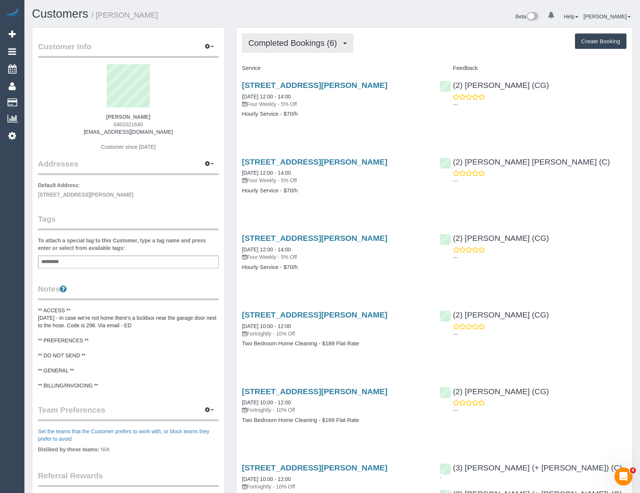
click at [297, 40] on span "Completed Bookings (6)" at bounding box center [294, 42] width 92 height 9
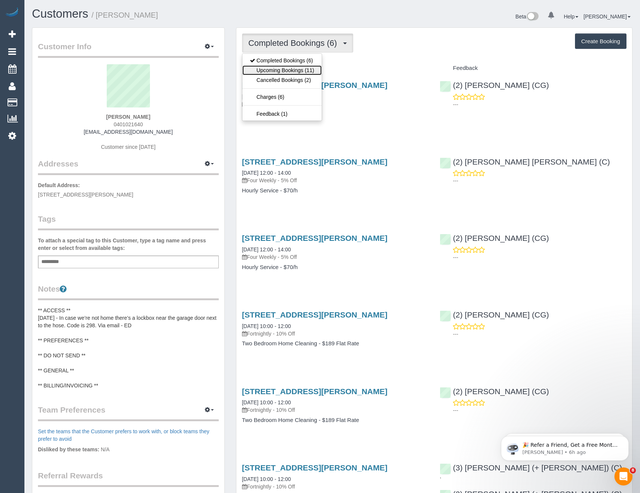
click at [296, 70] on link "Upcoming Bookings (11)" at bounding box center [281, 70] width 79 height 10
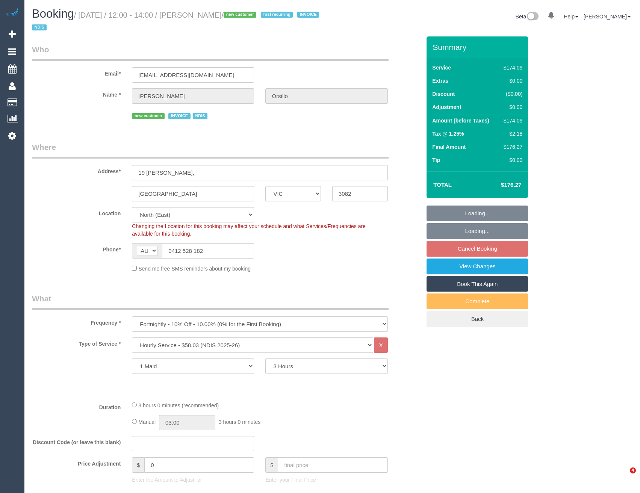
select select "VIC"
select select "180"
select select "number:28"
select select "number:14"
select select "number:19"
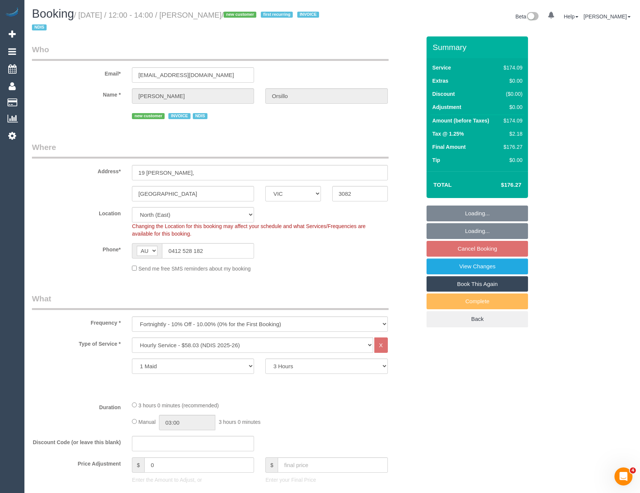
select select "object:1309"
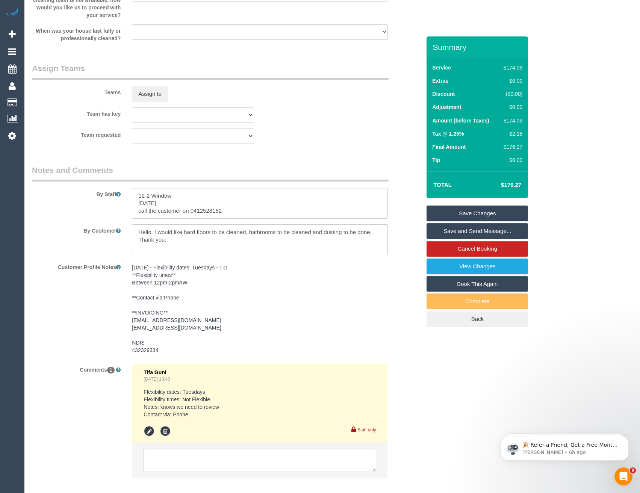
scroll to position [934, 0]
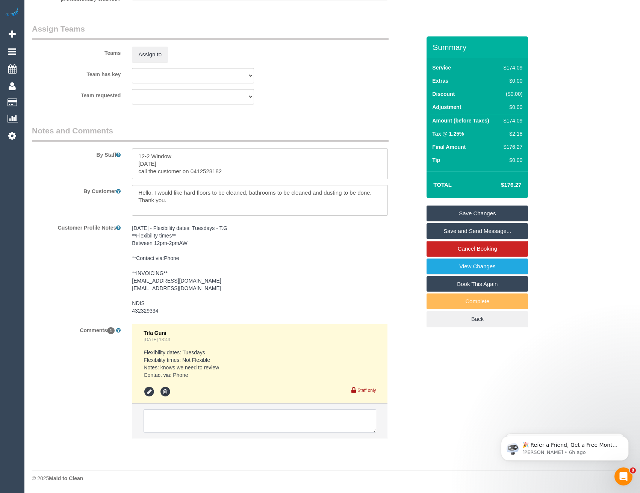
click at [201, 417] on textarea at bounding box center [260, 420] width 232 height 23
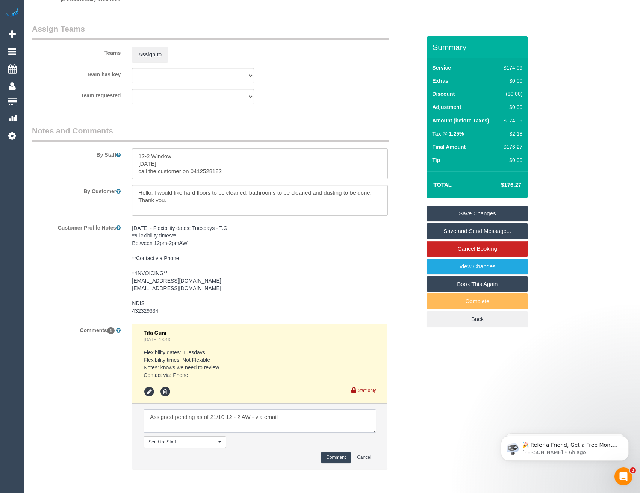
type textarea "Assigned pending as of 21/10 12 - 2 AW - via email"
click at [339, 458] on button "Comment" at bounding box center [335, 458] width 29 height 12
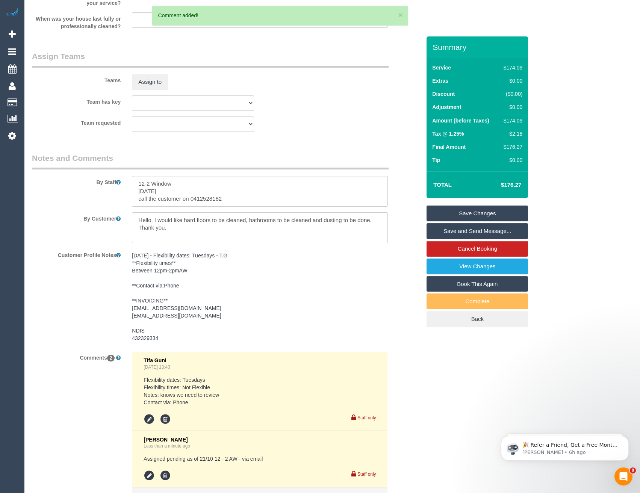
scroll to position [897, 0]
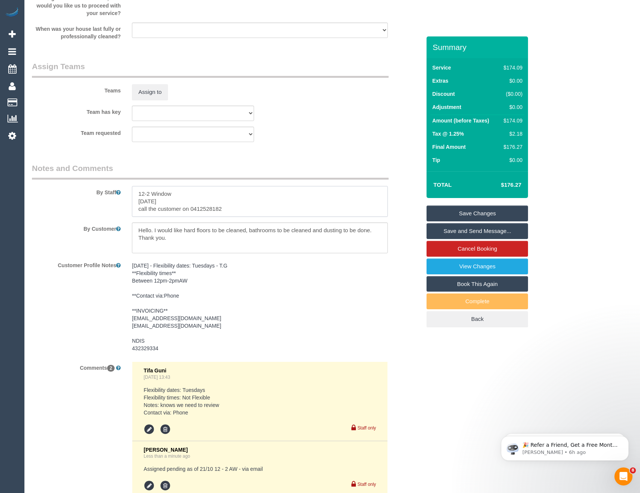
drag, startPoint x: 202, startPoint y: 203, endPoint x: 136, endPoint y: 201, distance: 66.2
click at [136, 201] on textarea at bounding box center [260, 201] width 256 height 31
drag, startPoint x: 186, startPoint y: 194, endPoint x: 129, endPoint y: 190, distance: 57.2
click at [130, 190] on div at bounding box center [259, 201] width 267 height 31
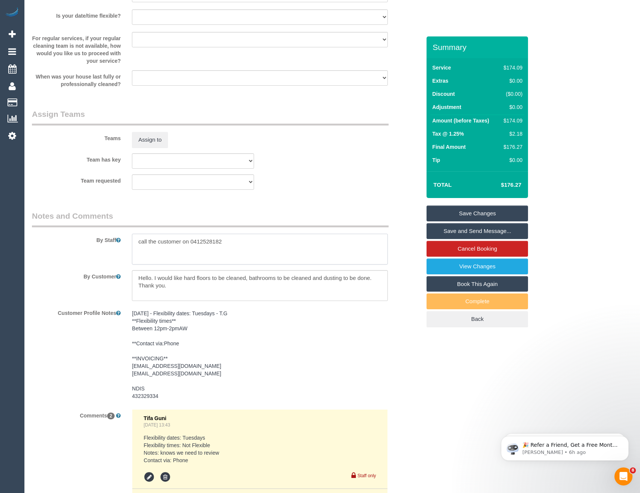
scroll to position [784, 0]
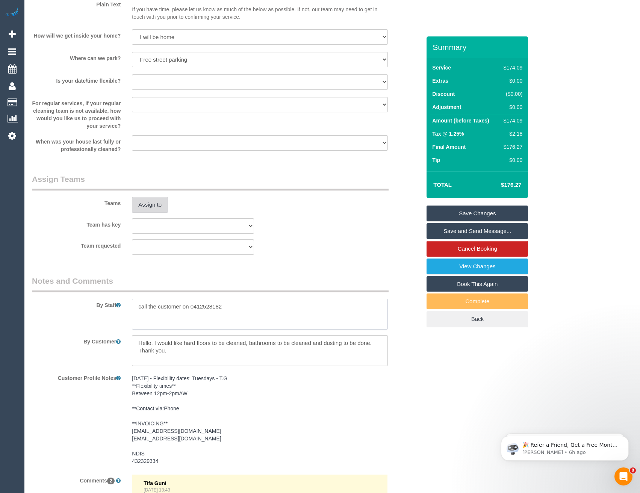
type textarea "call the customer on 0412528182"
click at [166, 212] on button "Assign to" at bounding box center [150, 205] width 36 height 16
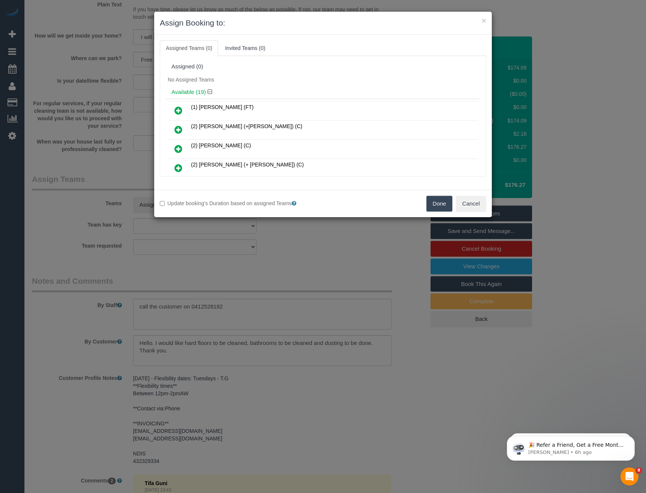
click at [275, 245] on div "× Assign Booking to: Assigned Teams (0) Invited Teams (0) Assigned (0) No Assig…" at bounding box center [323, 246] width 646 height 493
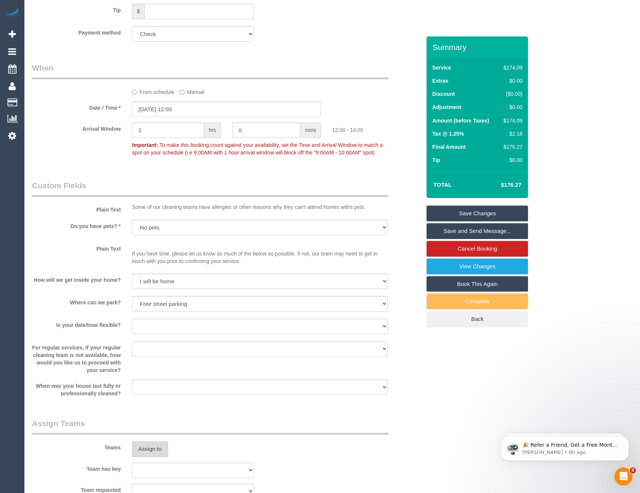
scroll to position [446, 0]
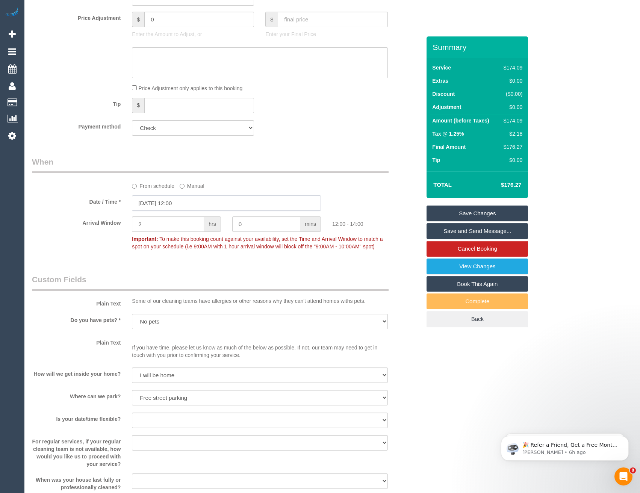
click at [190, 204] on input "[DATE] 12:00" at bounding box center [226, 202] width 189 height 15
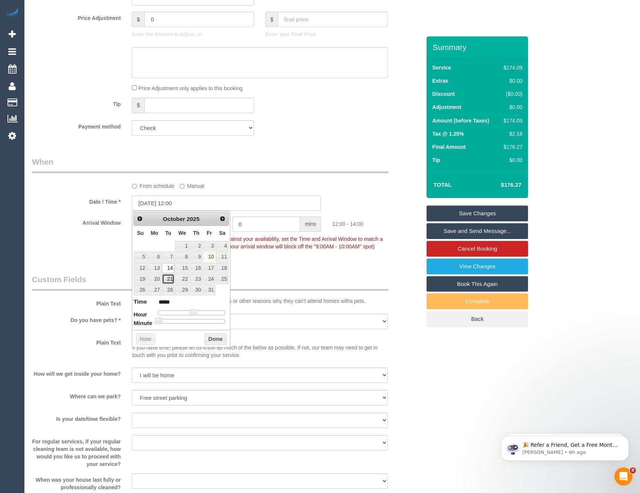
click at [166, 280] on link "21" at bounding box center [168, 279] width 12 height 10
type input "[DATE] 12:00"
click at [210, 338] on button "Done" at bounding box center [215, 339] width 22 height 12
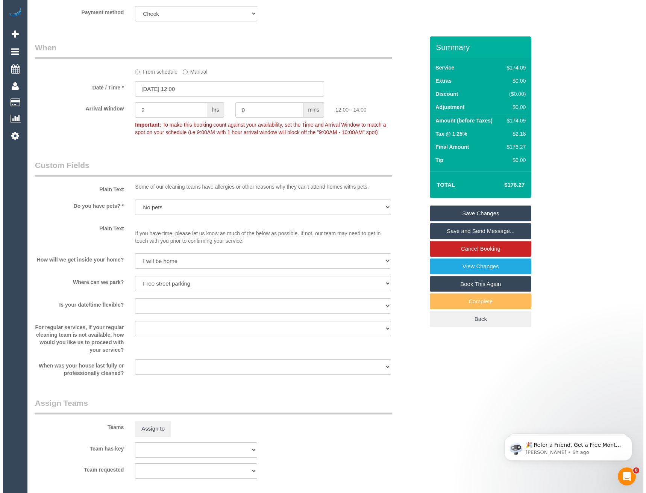
scroll to position [596, 0]
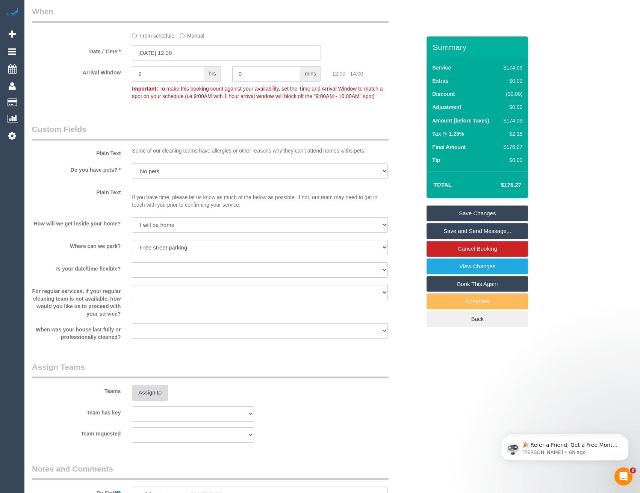
click at [153, 397] on button "Assign to" at bounding box center [150, 393] width 36 height 16
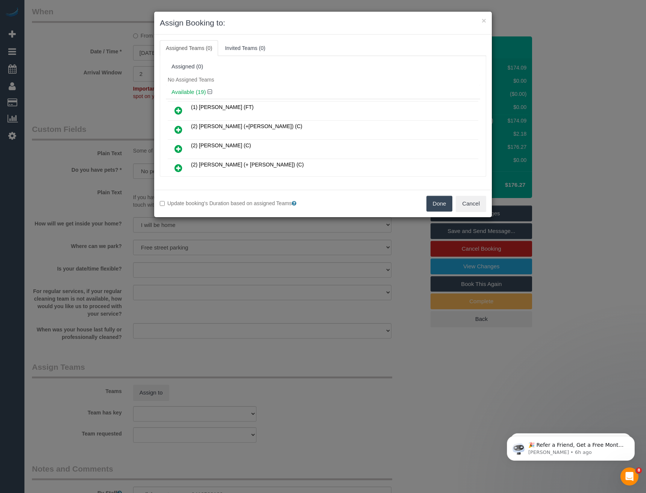
scroll to position [1462, 0]
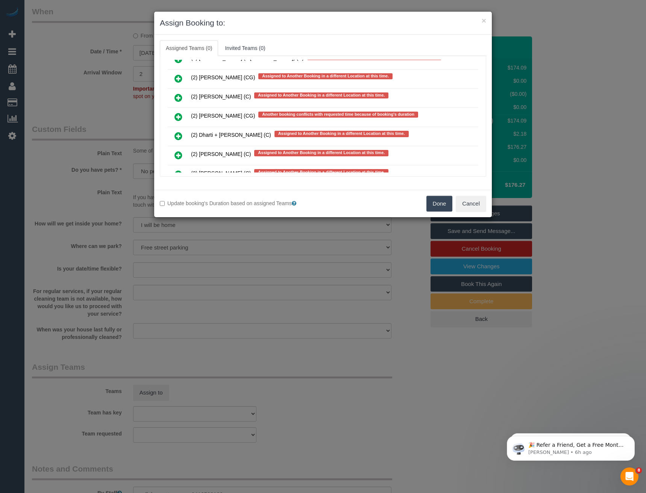
click at [180, 118] on icon at bounding box center [178, 116] width 8 height 9
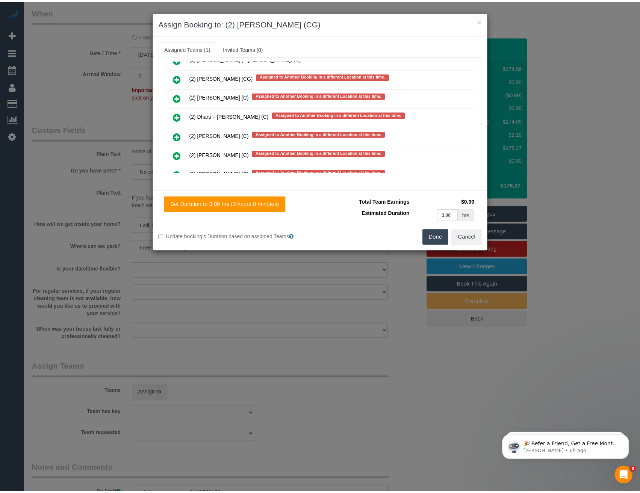
scroll to position [0, 0]
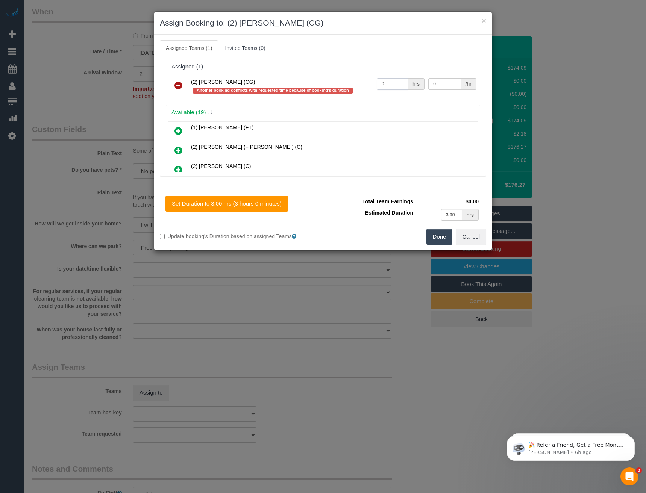
drag, startPoint x: 391, startPoint y: 87, endPoint x: 339, endPoint y: 72, distance: 54.7
click at [351, 84] on tr "(2) Binoy Adheesha (CG) Another booking conflicts with requested time because o…" at bounding box center [323, 86] width 310 height 21
type input "2"
type input "41.25"
drag, startPoint x: 386, startPoint y: 84, endPoint x: 359, endPoint y: 84, distance: 26.7
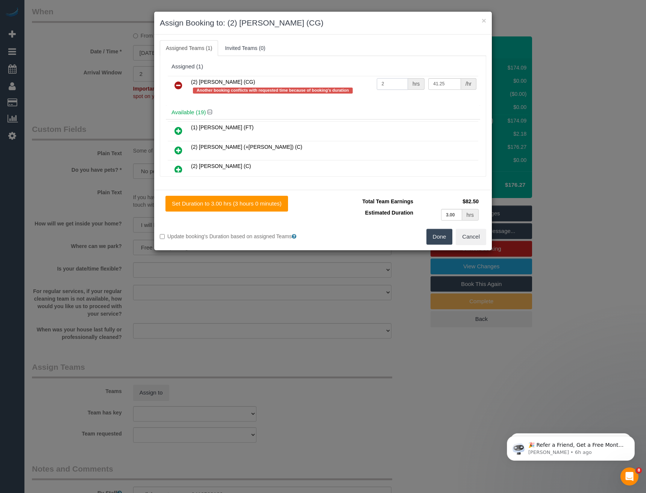
click at [361, 84] on tr "(2) Binoy Adheesha (CG) Another booking conflicts with requested time because o…" at bounding box center [323, 86] width 310 height 21
type input "3"
click at [438, 234] on button "Done" at bounding box center [439, 237] width 26 height 16
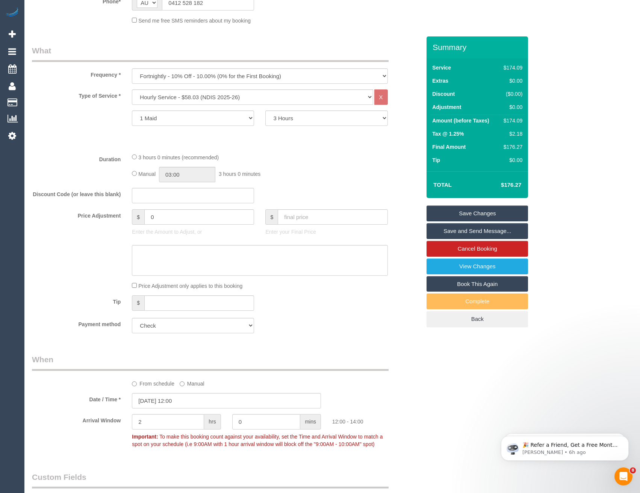
scroll to position [263, 0]
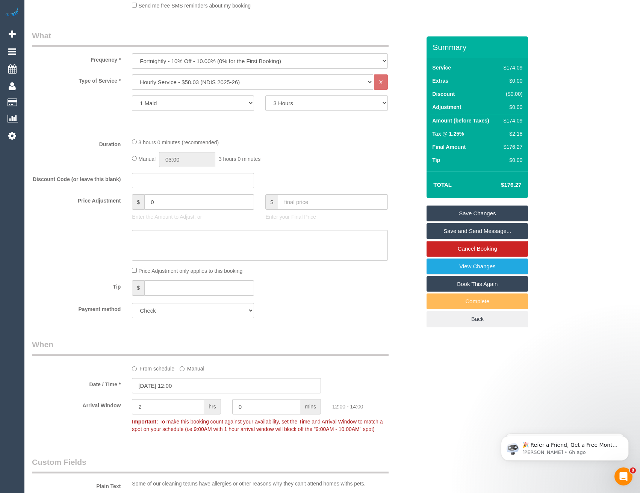
click at [454, 210] on link "Save Changes" at bounding box center [476, 214] width 101 height 16
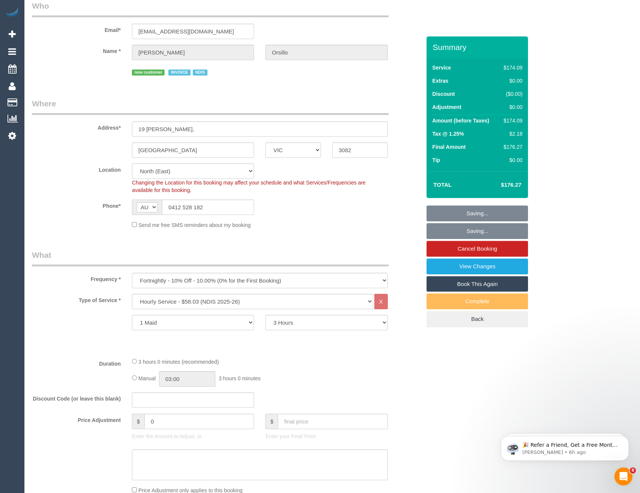
scroll to position [0, 0]
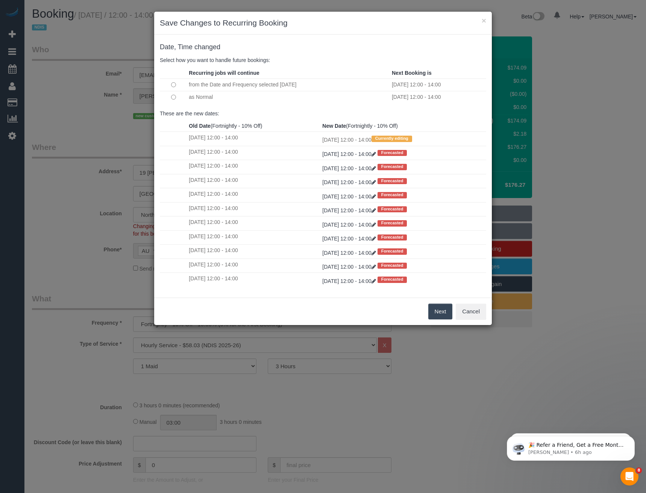
click at [437, 311] on button "Next" at bounding box center [440, 312] width 24 height 16
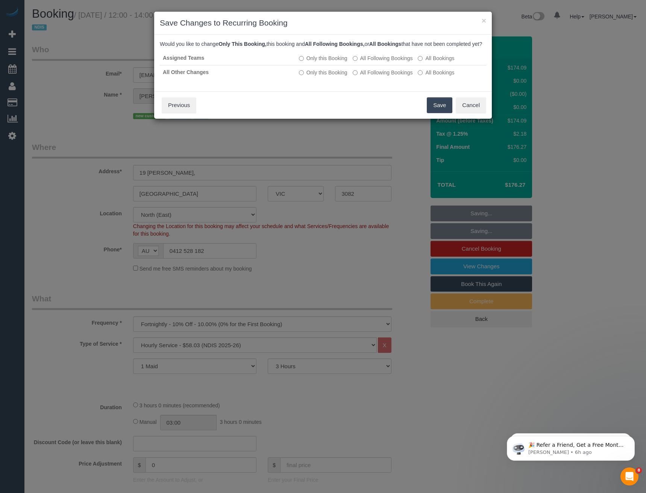
click at [433, 113] on button "Save" at bounding box center [439, 105] width 26 height 16
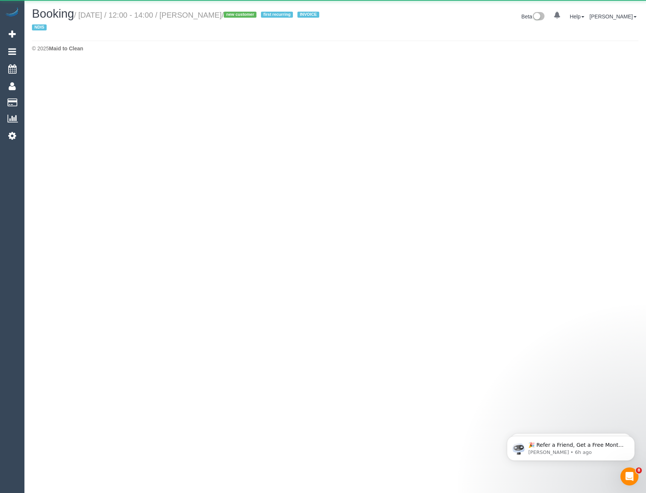
select select "VIC"
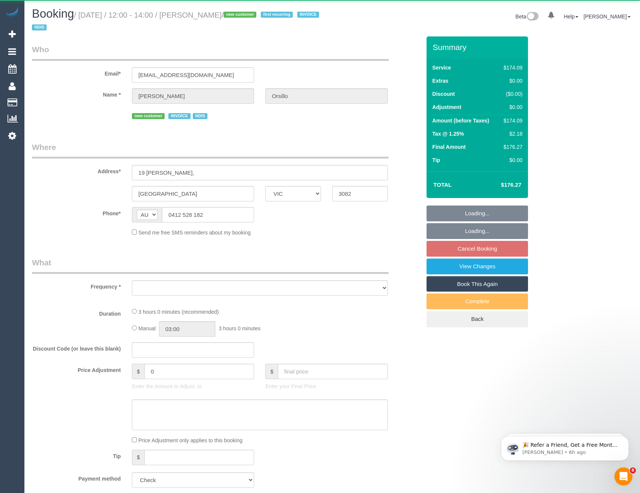
select select "object:7280"
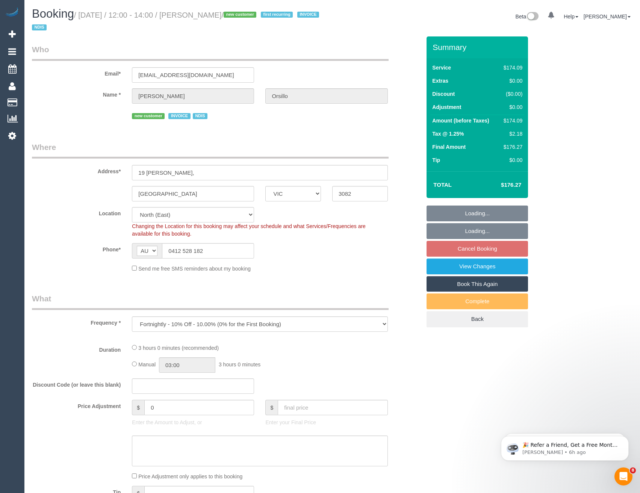
select select "180"
select select "number:28"
select select "number:14"
select select "number:19"
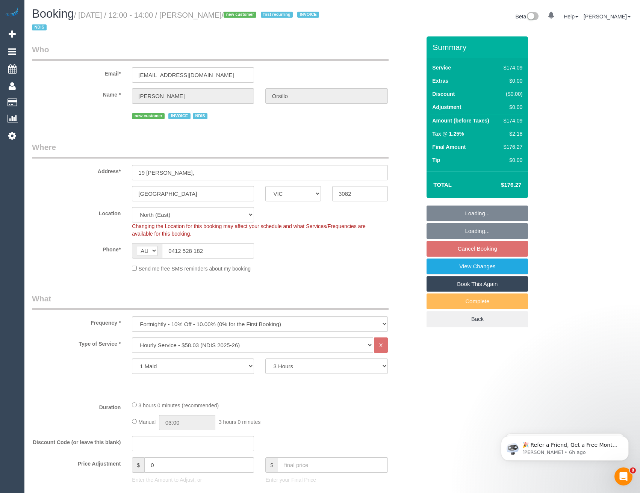
select select "object:7492"
select select "spot13"
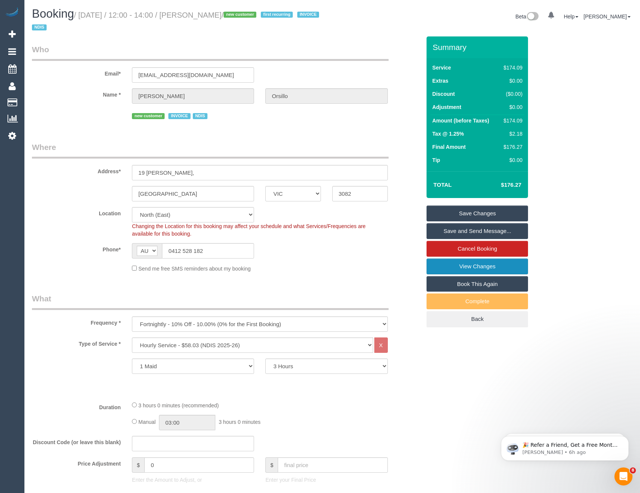
click at [467, 266] on link "View Changes" at bounding box center [476, 267] width 101 height 16
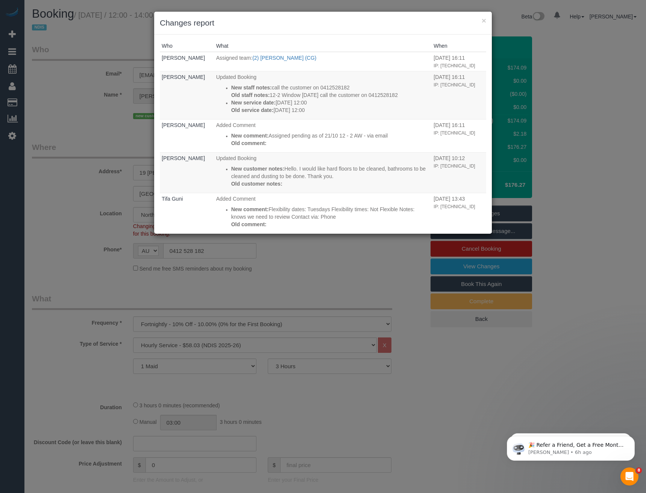
click at [295, 297] on div "× Changes report Who What When Bronie Bryant Assigned team: (2) Binoy Adheesha …" at bounding box center [323, 246] width 646 height 493
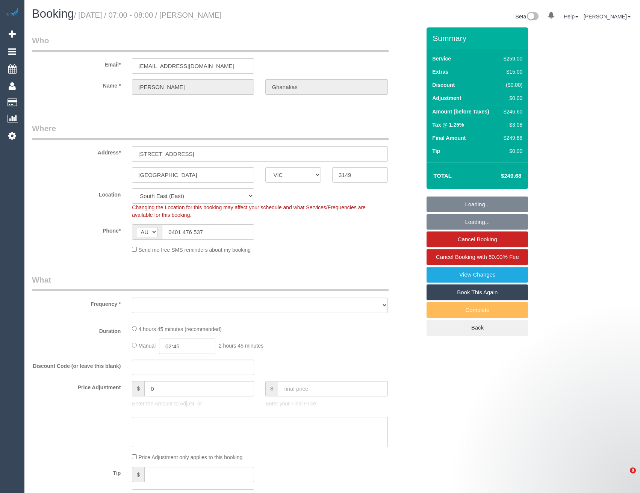
select select "VIC"
select select "number:28"
select select "number:14"
select select "number:19"
select select "number:36"
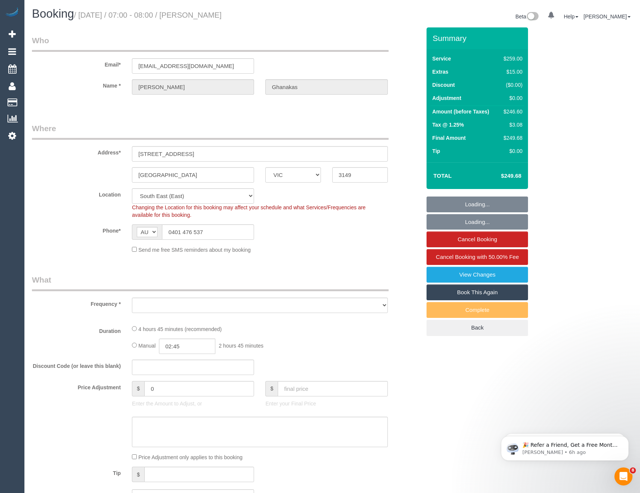
select select "number:35"
select select "object:2940"
select select "29247"
select select "object:3502"
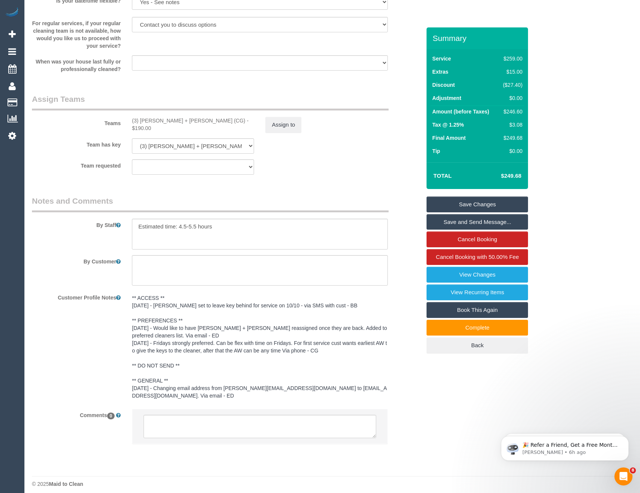
scroll to position [1122, 0]
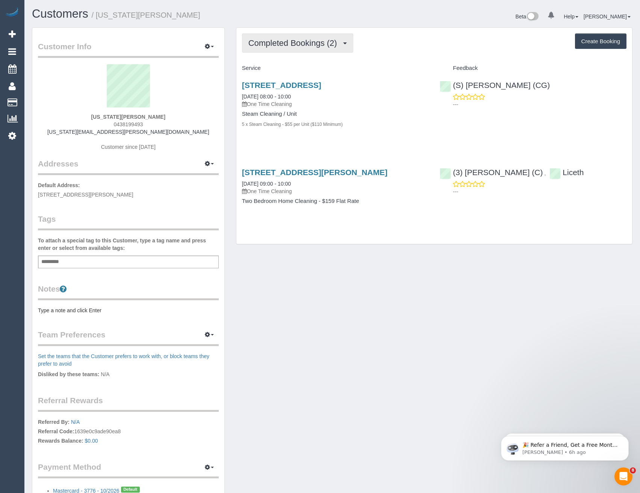
click at [309, 41] on span "Completed Bookings (2)" at bounding box center [294, 42] width 92 height 9
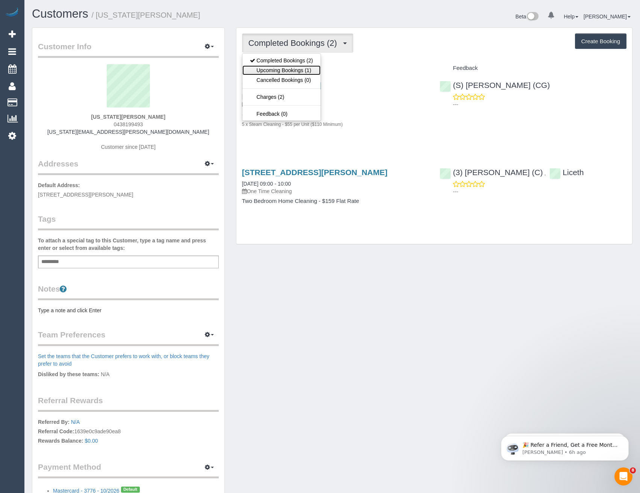
click at [306, 70] on link "Upcoming Bookings (1)" at bounding box center [281, 70] width 78 height 10
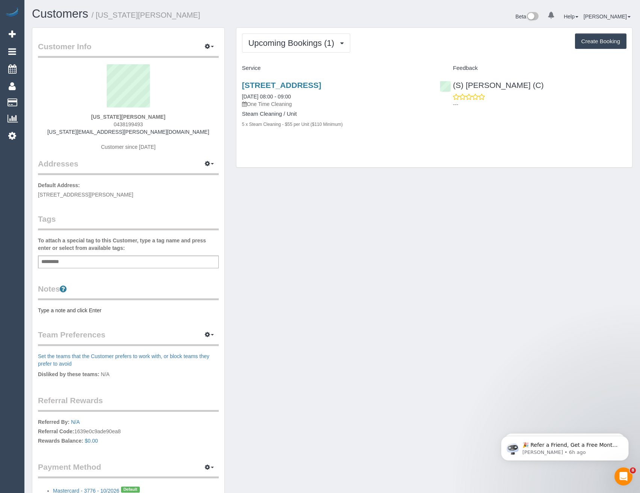
drag, startPoint x: 143, startPoint y: 123, endPoint x: 117, endPoint y: 124, distance: 26.3
click at [117, 124] on div "[US_STATE][PERSON_NAME] 0438199493 [US_STATE][EMAIL_ADDRESS][PERSON_NAME][DOMAI…" at bounding box center [128, 111] width 181 height 94
copy span "438199493"
click at [321, 85] on link "[STREET_ADDRESS]" at bounding box center [281, 85] width 79 height 9
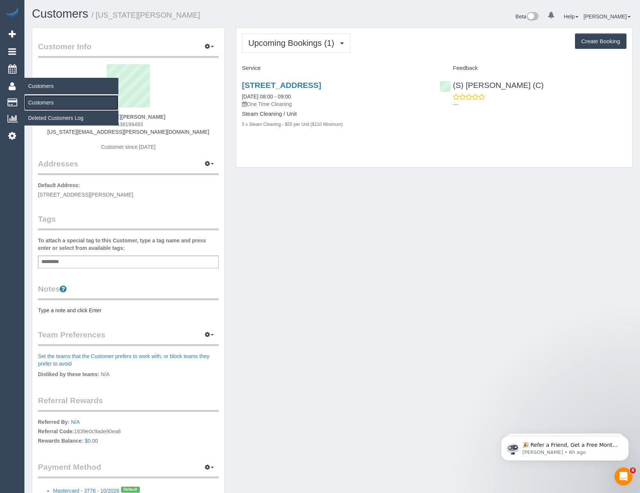
drag, startPoint x: 42, startPoint y: 104, endPoint x: 112, endPoint y: 93, distance: 70.7
click at [42, 104] on link "Customers" at bounding box center [71, 102] width 94 height 15
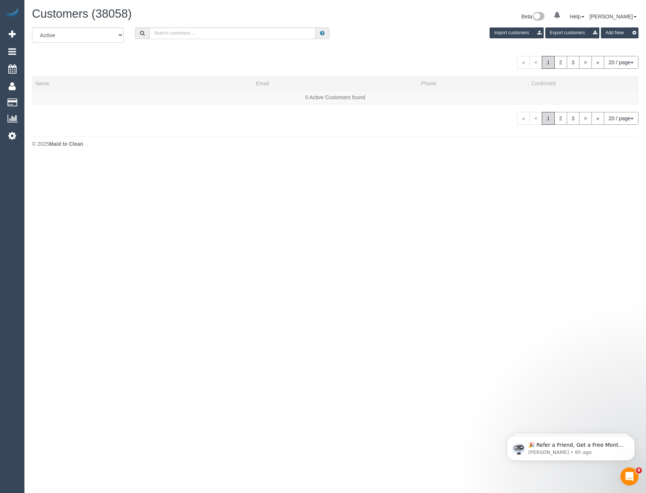
click at [221, 40] on div "All Active Archived Import customers Export customers Add New" at bounding box center [334, 37] width 617 height 21
click at [224, 32] on input "text" at bounding box center [232, 33] width 166 height 12
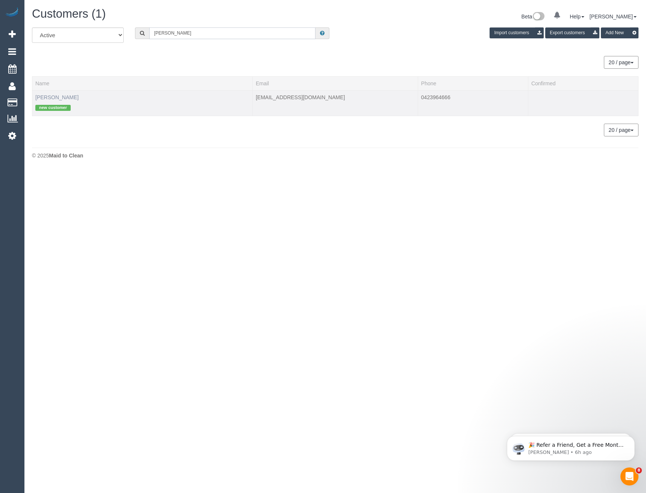
type input "Patrick Fa"
click at [63, 96] on link "Patrick Fairlie" at bounding box center [56, 97] width 43 height 6
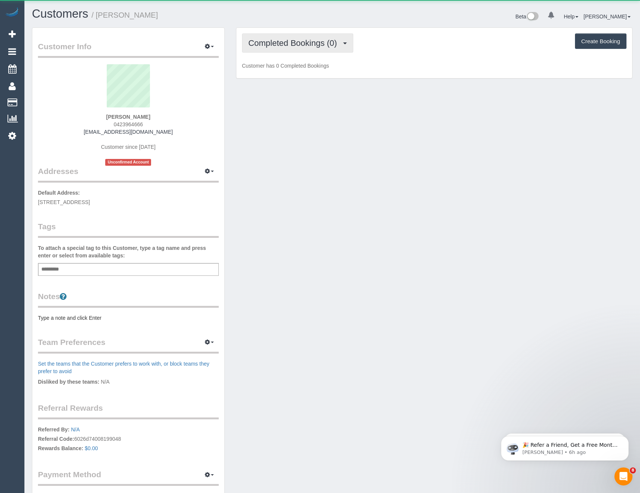
click at [287, 39] on span "Completed Bookings (0)" at bounding box center [294, 42] width 92 height 9
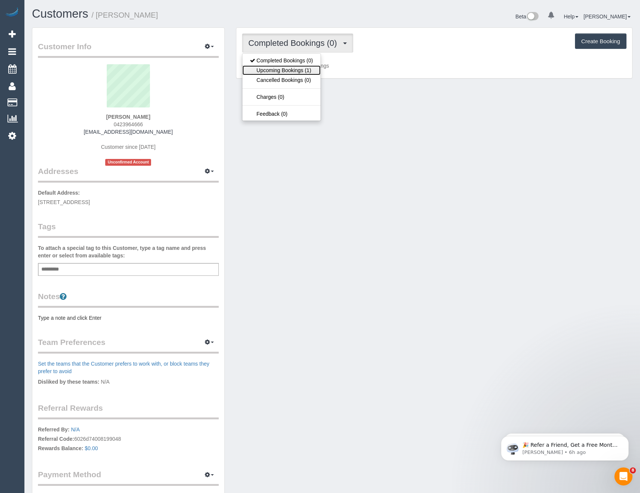
click at [296, 68] on link "Upcoming Bookings (1)" at bounding box center [281, 70] width 78 height 10
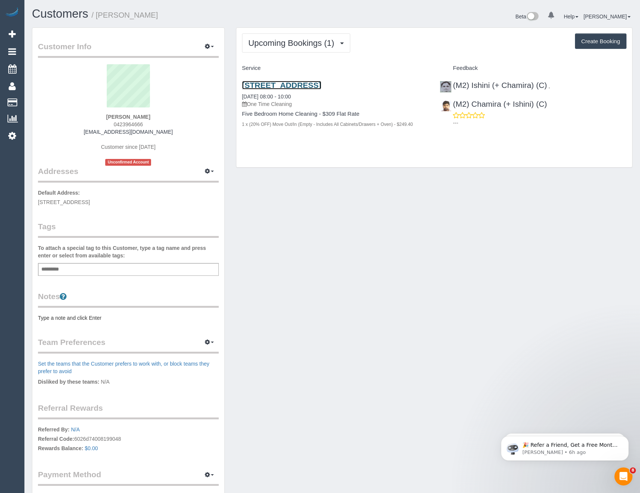
click at [321, 85] on link "119 Barkers Road, Kew, VIC 3101" at bounding box center [281, 85] width 79 height 9
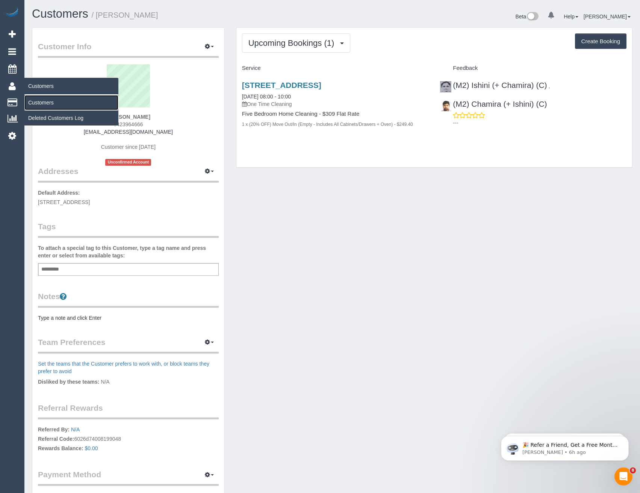
click at [48, 105] on link "Customers" at bounding box center [71, 102] width 94 height 15
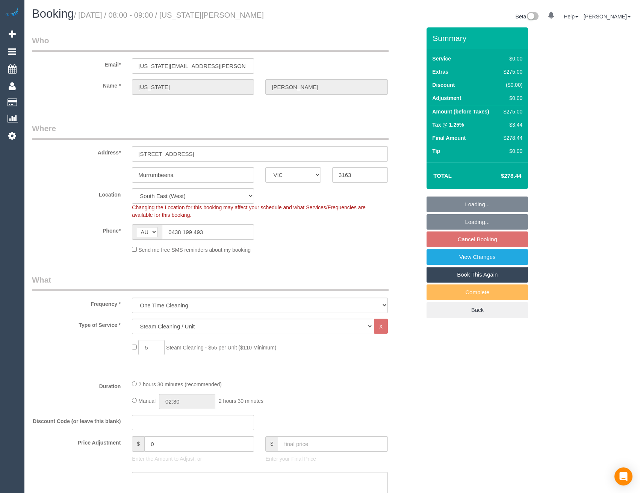
select select "VIC"
select select "string:stripe-pm_1RNliZ2GScqysDRVkfa5YLTq"
select select "number:27"
select select "number:14"
select select "number:19"
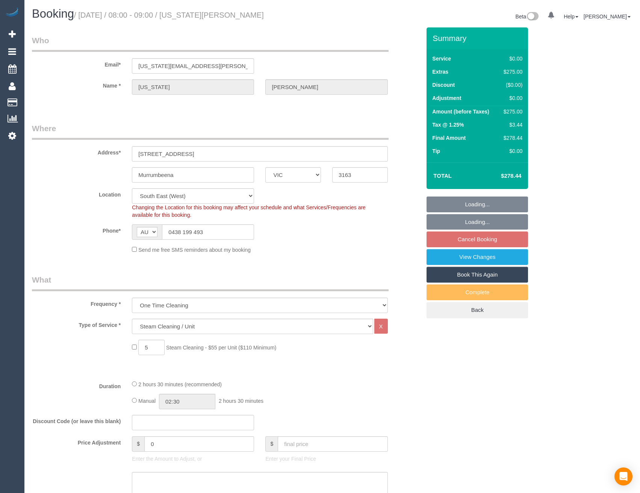
select select "number:36"
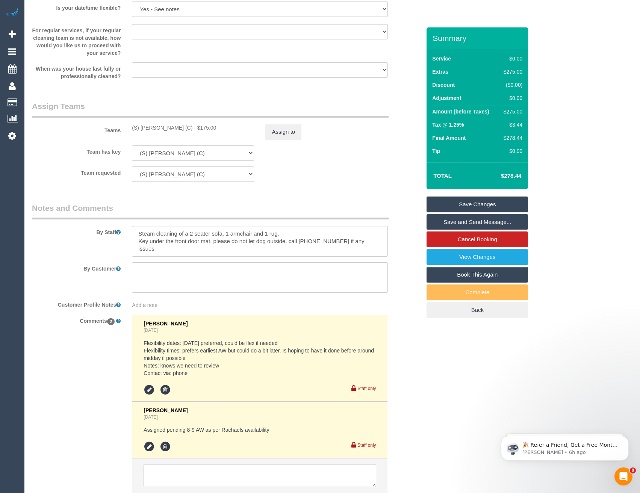
scroll to position [890, 0]
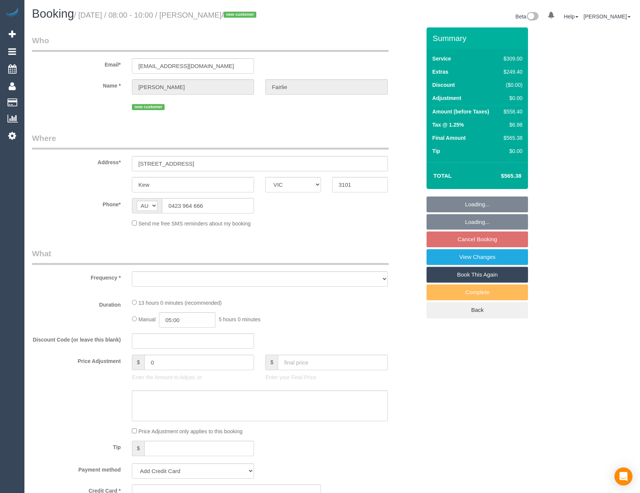
select select "VIC"
select select "object:815"
select select "string:stripe-pm_1SFiEl2GScqysDRVhNR1TfrI"
select select "number:28"
select select "number:15"
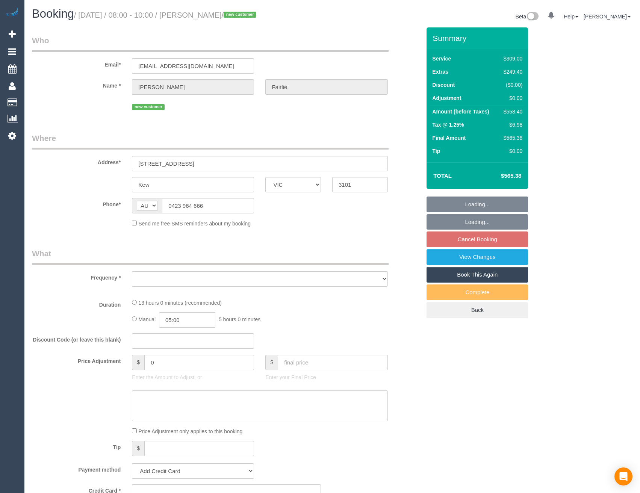
select select "number:18"
select select "number:24"
select select "number:26"
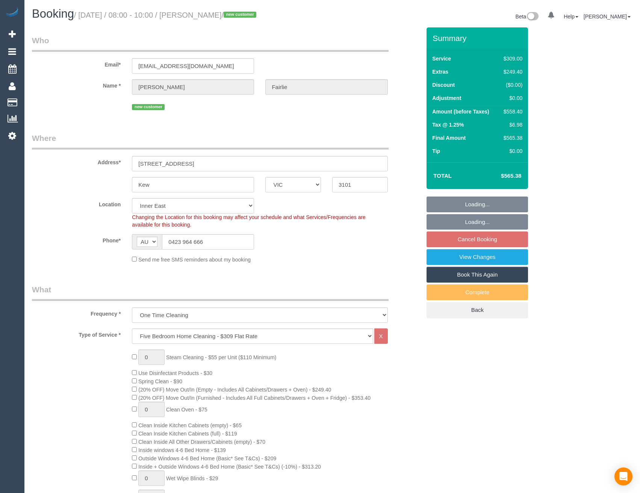
select select "object:1455"
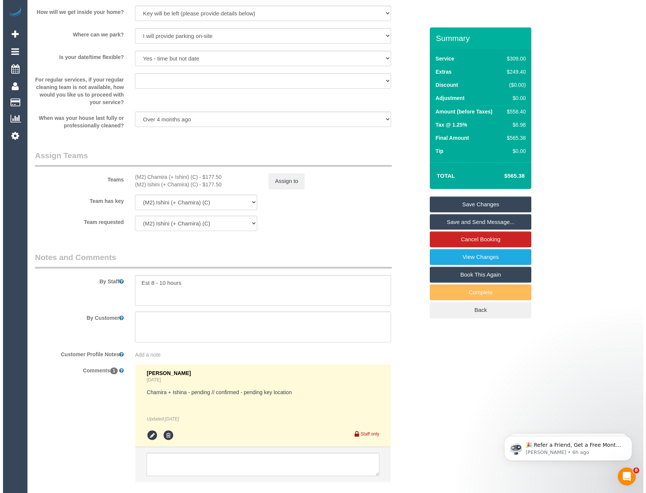
scroll to position [1025, 0]
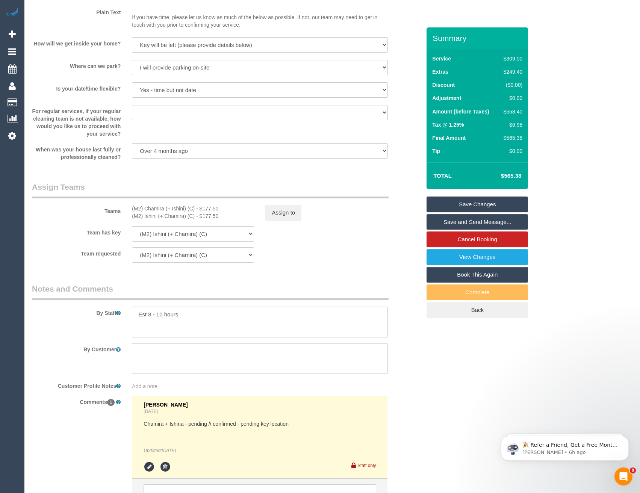
drag, startPoint x: 192, startPoint y: 324, endPoint x: 196, endPoint y: 320, distance: 5.9
click at [192, 324] on textarea at bounding box center [260, 322] width 256 height 31
type textarea "Est 8 - 10 hours Key will be under the mat"
click at [447, 222] on link "Save and Send Message..." at bounding box center [476, 222] width 101 height 16
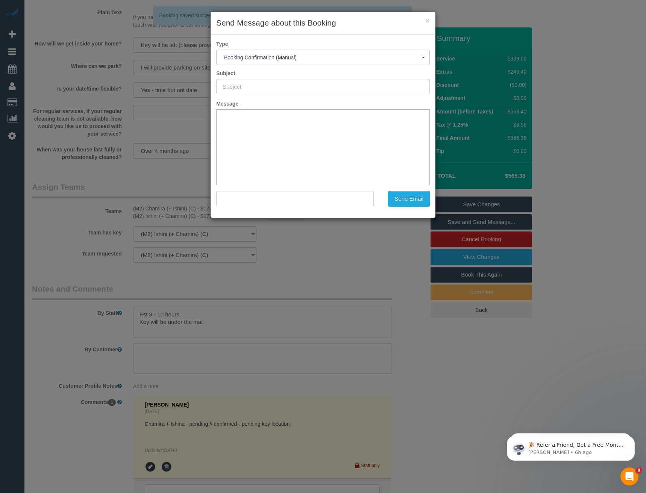
scroll to position [0, 0]
type input "Booking Confirmed"
type input ""Patrick Fairlie" <fairliepatrick@gmail.com>"
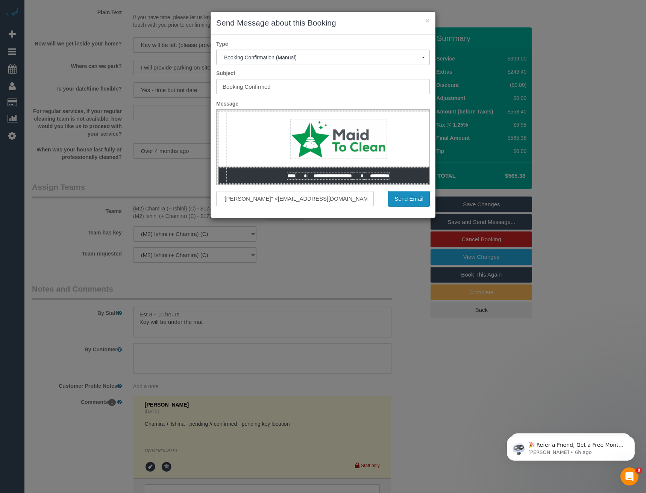
click at [407, 192] on button "Send Email" at bounding box center [409, 199] width 42 height 16
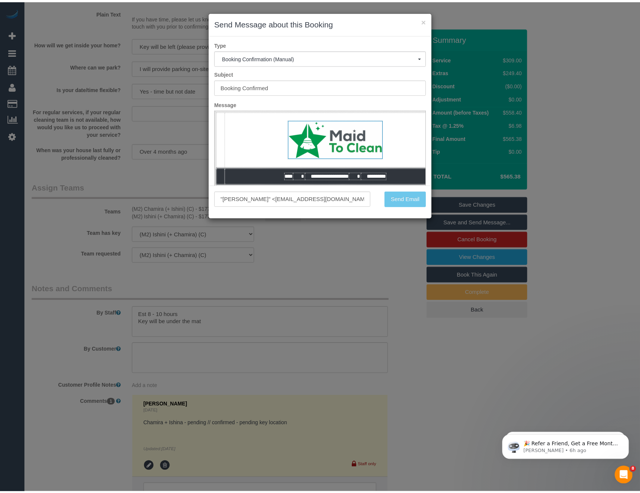
scroll to position [1052, 0]
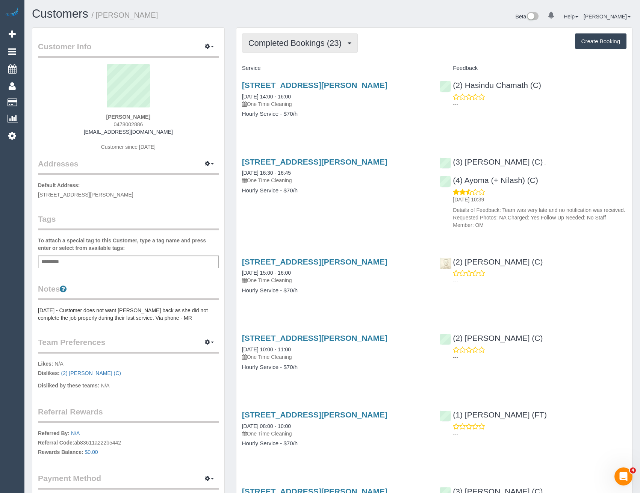
click at [299, 39] on span "Completed Bookings (23)" at bounding box center [296, 42] width 97 height 9
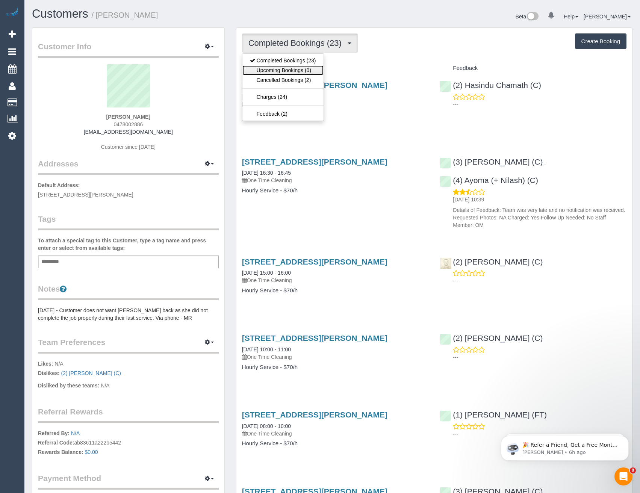
click at [283, 65] on link "Upcoming Bookings (0)" at bounding box center [282, 70] width 81 height 10
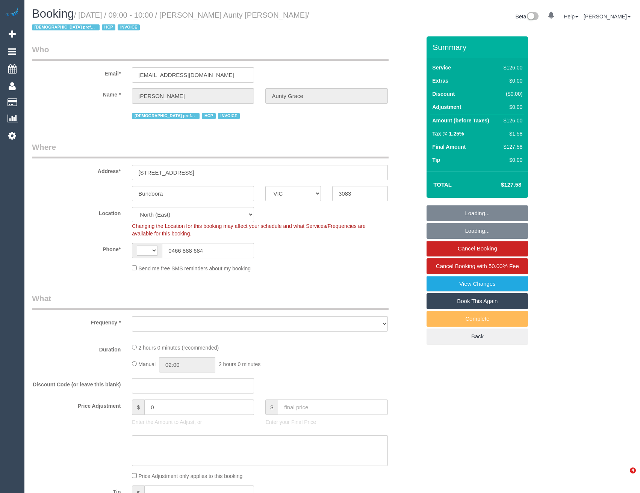
select select "VIC"
select select "string:AU"
select select "object:681"
select select "number:29"
select select "number:14"
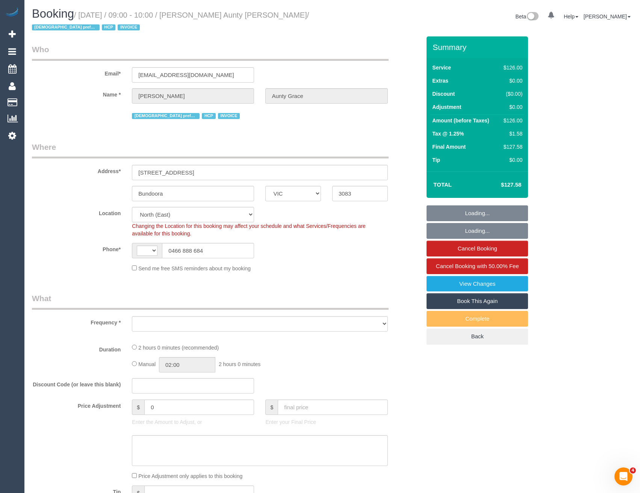
select select "number:19"
select select "number:25"
select select "number:35"
select select "object:686"
select select "120"
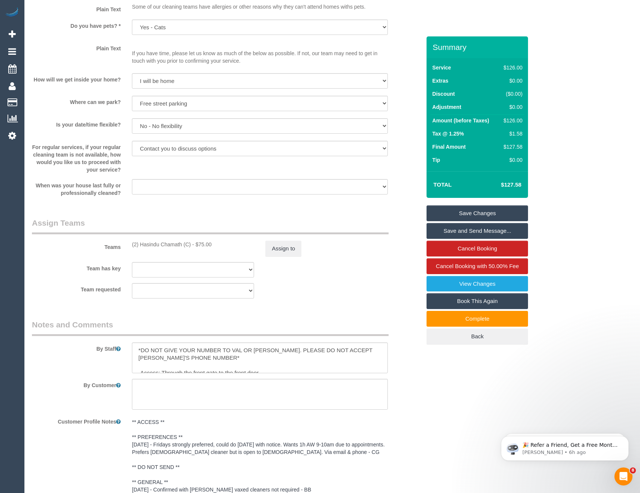
scroll to position [676, 0]
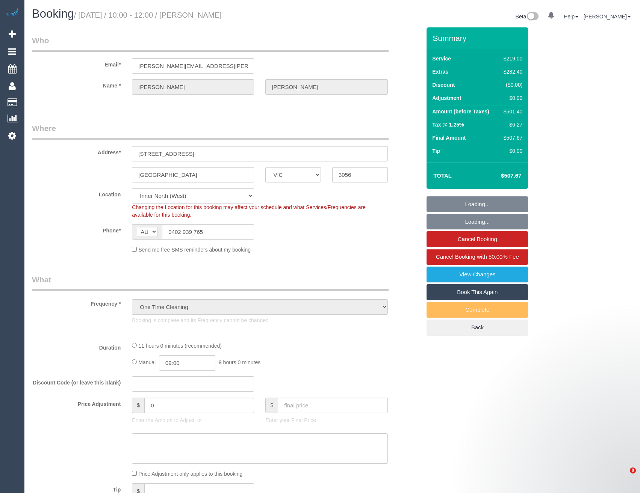
select select "VIC"
select select "string:stripe-pm_1SCYth2GScqysDRVLvQwxucg"
select select "object:714"
select select "number:28"
select select "number:14"
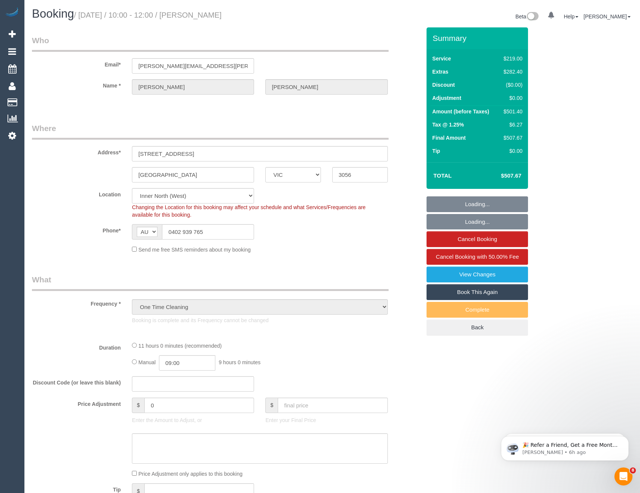
select select "number:19"
select select "number:22"
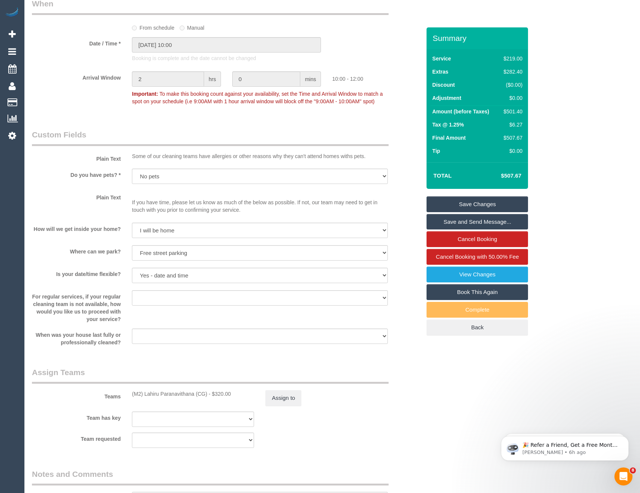
scroll to position [977, 0]
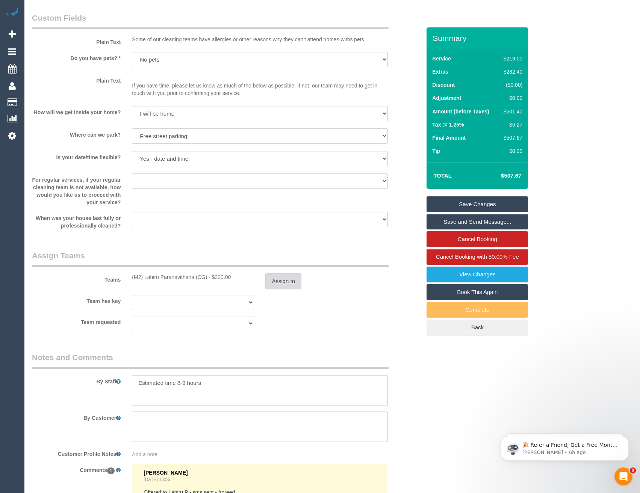
click at [295, 285] on button "Assign to" at bounding box center [283, 282] width 36 height 16
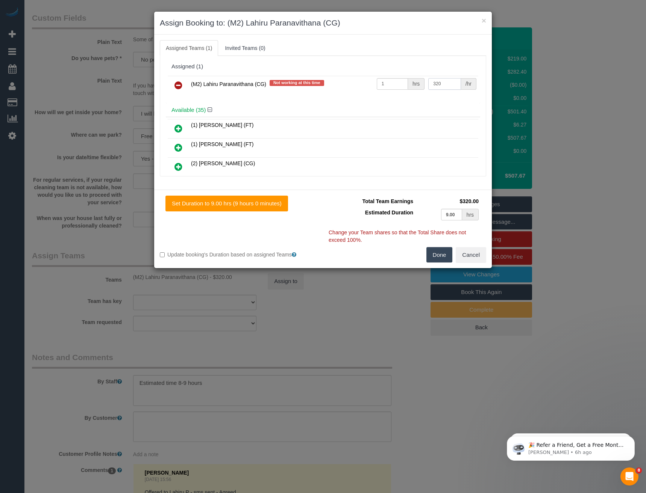
drag, startPoint x: 444, startPoint y: 82, endPoint x: 407, endPoint y: 85, distance: 36.9
click at [410, 86] on tr "(M2) Lahiru Paranavithana (CG) Not working at this time 1 hrs 320 /hr" at bounding box center [323, 85] width 310 height 19
type input "350"
click at [434, 253] on button "Done" at bounding box center [439, 255] width 26 height 16
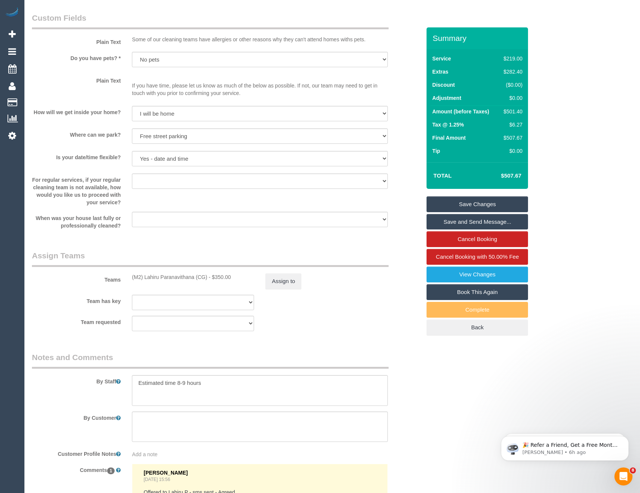
click at [482, 204] on link "Save Changes" at bounding box center [476, 205] width 101 height 16
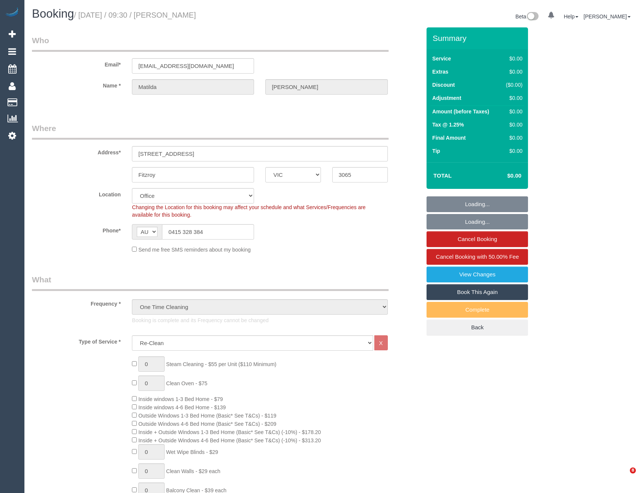
select select "VIC"
select select "string:stripe-pm_1S4zzc2GScqysDRVoPiMXZ99"
select select "number:29"
select select "number:14"
select select "number:19"
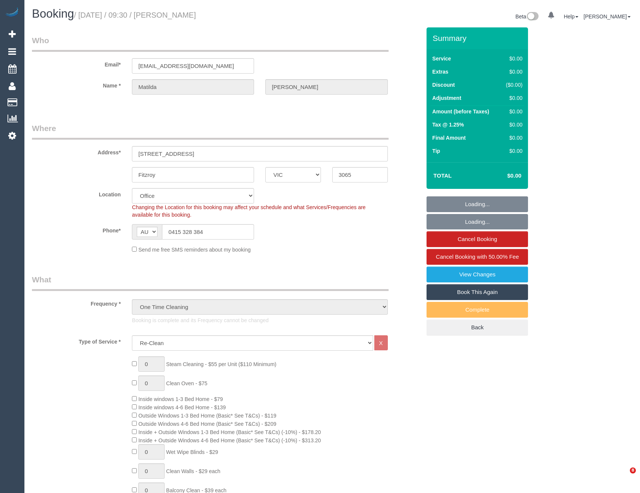
select select "number:24"
select select "number:26"
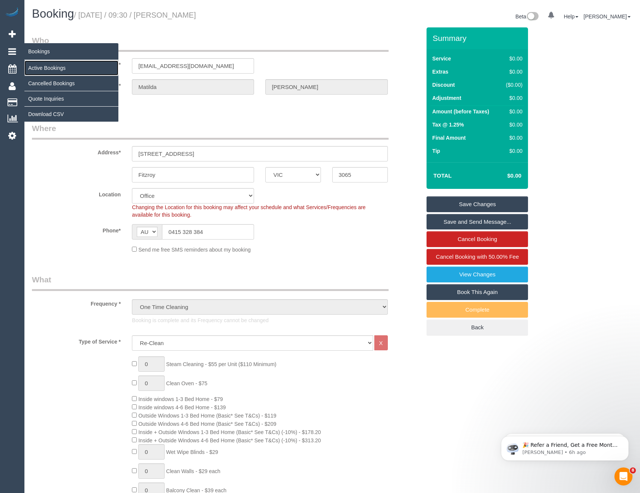
click at [53, 67] on link "Active Bookings" at bounding box center [71, 67] width 94 height 15
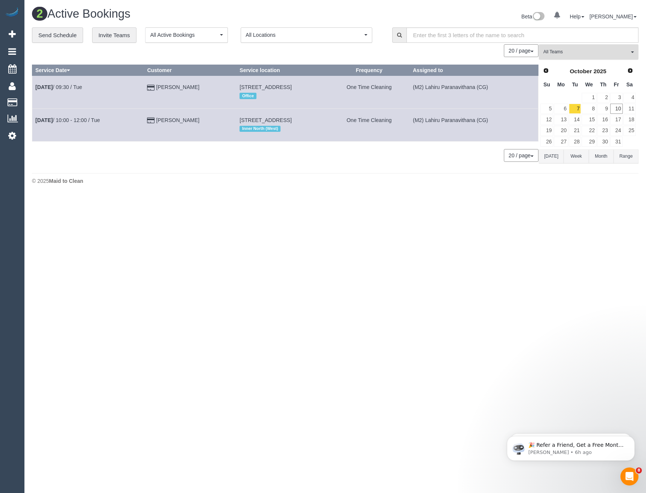
click at [572, 55] on span "All Teams" at bounding box center [586, 52] width 86 height 6
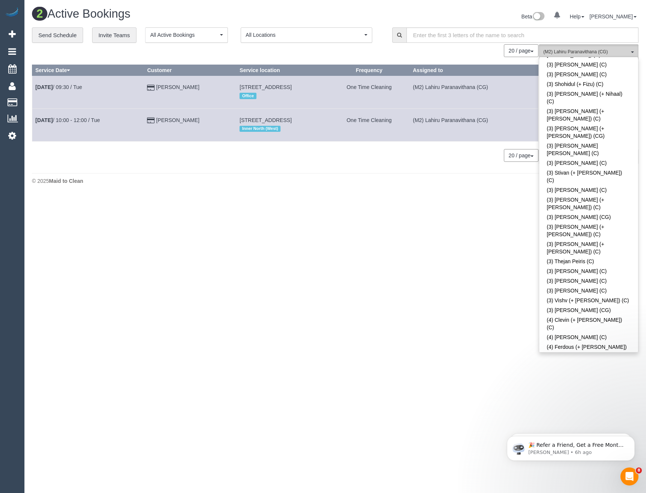
scroll to position [2179, 0]
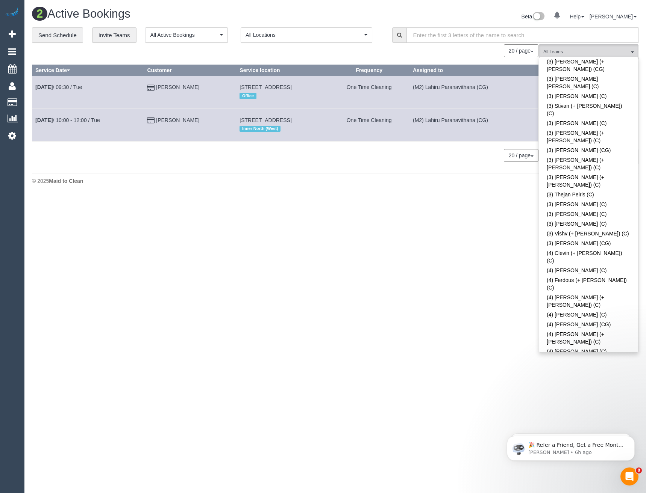
scroll to position [2216, 0]
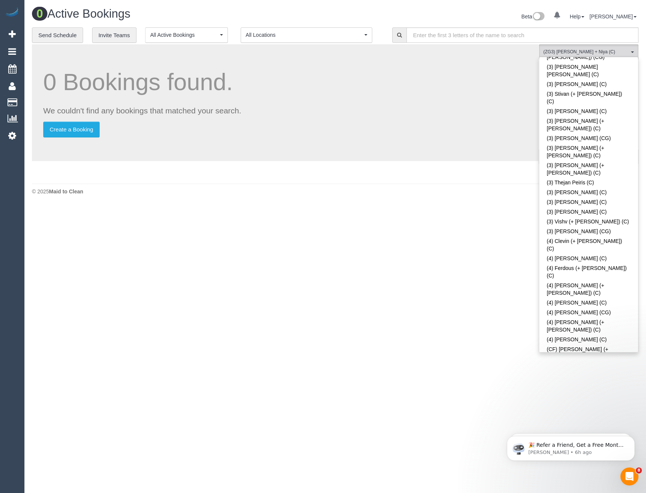
click at [578, 370] on body "0 Beta Your Notifications You have 0 alerts Add Booking Bookings Active Booking…" at bounding box center [323, 246] width 646 height 493
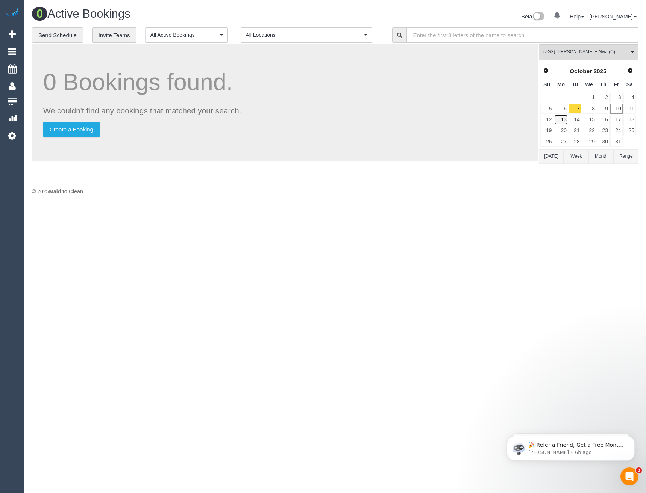
click at [563, 118] on link "13" at bounding box center [560, 120] width 14 height 10
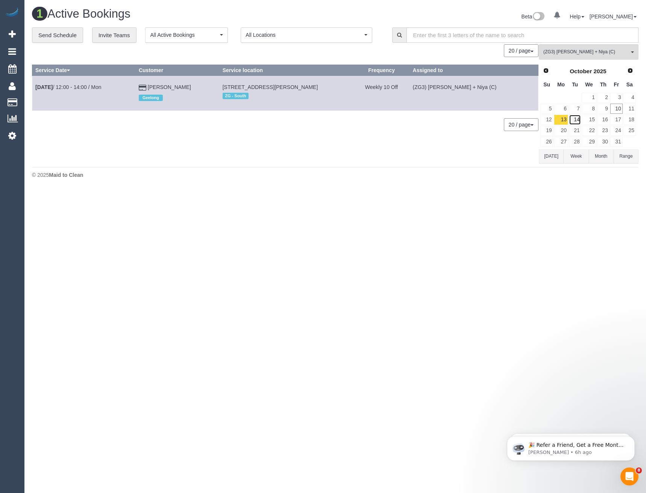
click at [575, 121] on link "14" at bounding box center [574, 120] width 12 height 10
click at [591, 121] on link "15" at bounding box center [588, 120] width 14 height 10
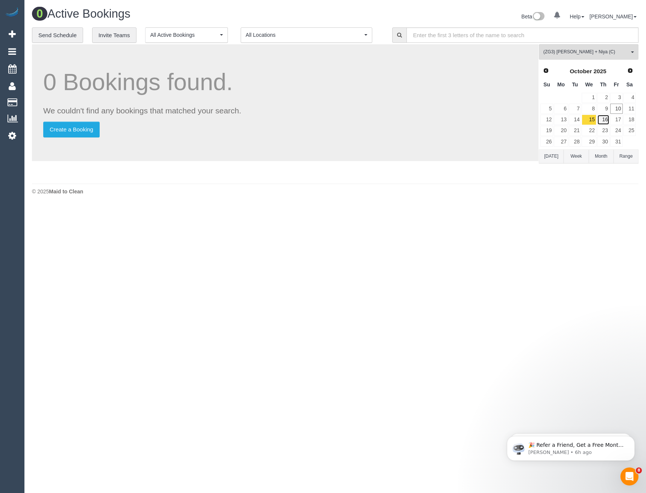
click at [605, 120] on link "16" at bounding box center [603, 120] width 12 height 10
click at [617, 120] on link "17" at bounding box center [616, 120] width 12 height 10
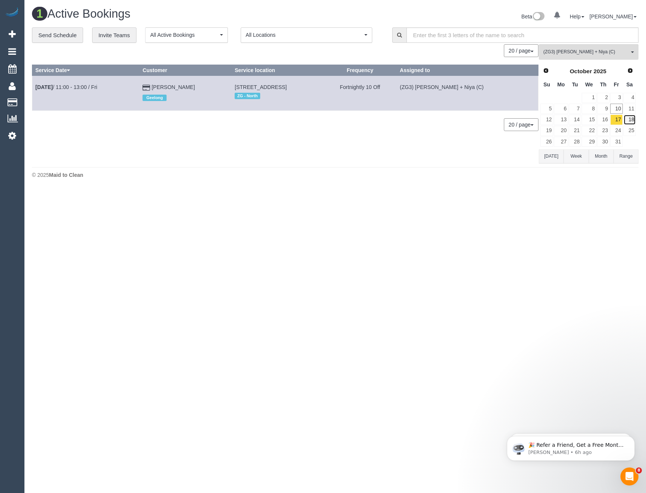
click at [629, 119] on link "18" at bounding box center [629, 120] width 12 height 10
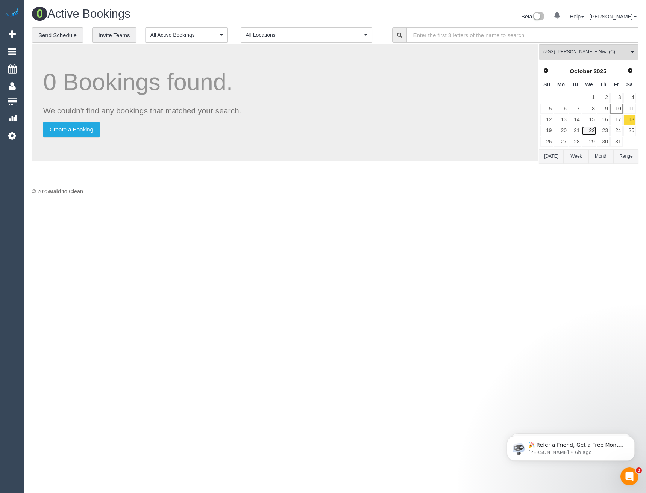
click at [593, 129] on link "22" at bounding box center [588, 131] width 14 height 10
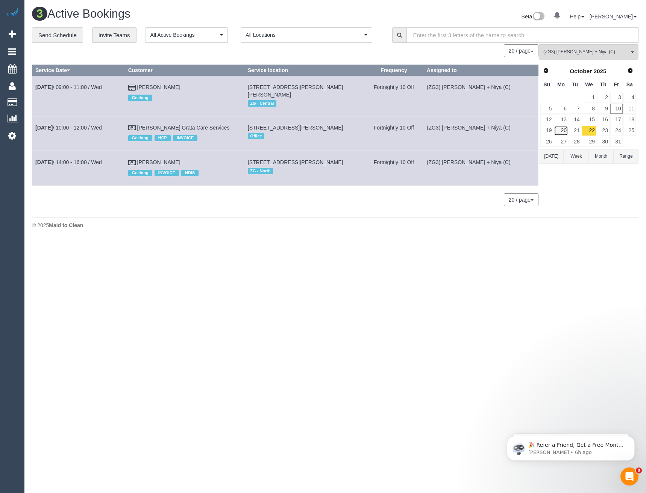
click at [562, 132] on link "20" at bounding box center [560, 131] width 14 height 10
click at [561, 121] on link "13" at bounding box center [560, 120] width 14 height 10
